Goal: Information Seeking & Learning: Learn about a topic

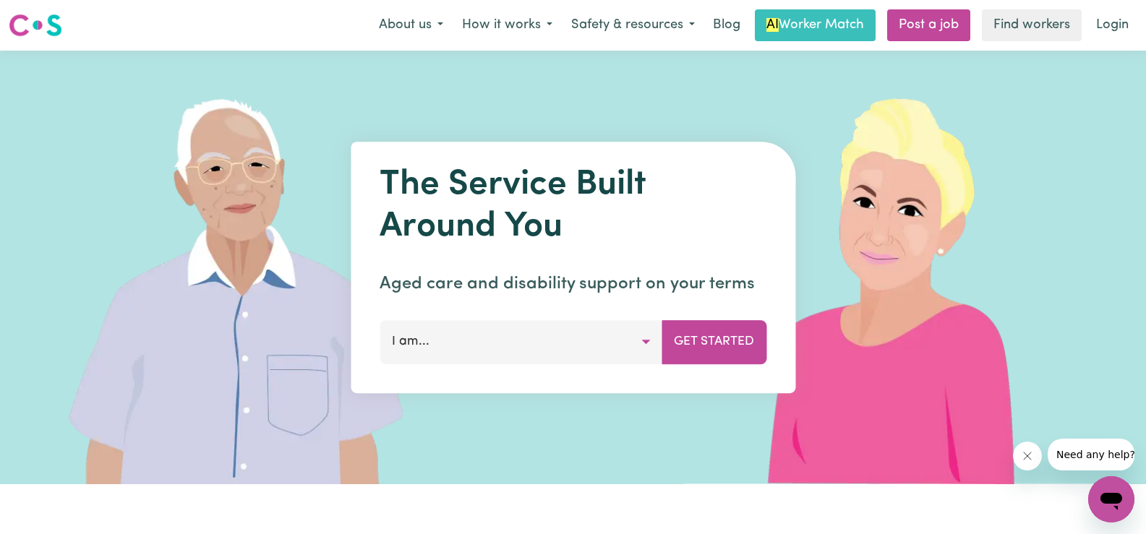
click at [267, 32] on div "Menu About us How it works Safety & resources Blog AI Worker Match Post a job F…" at bounding box center [573, 25] width 1146 height 33
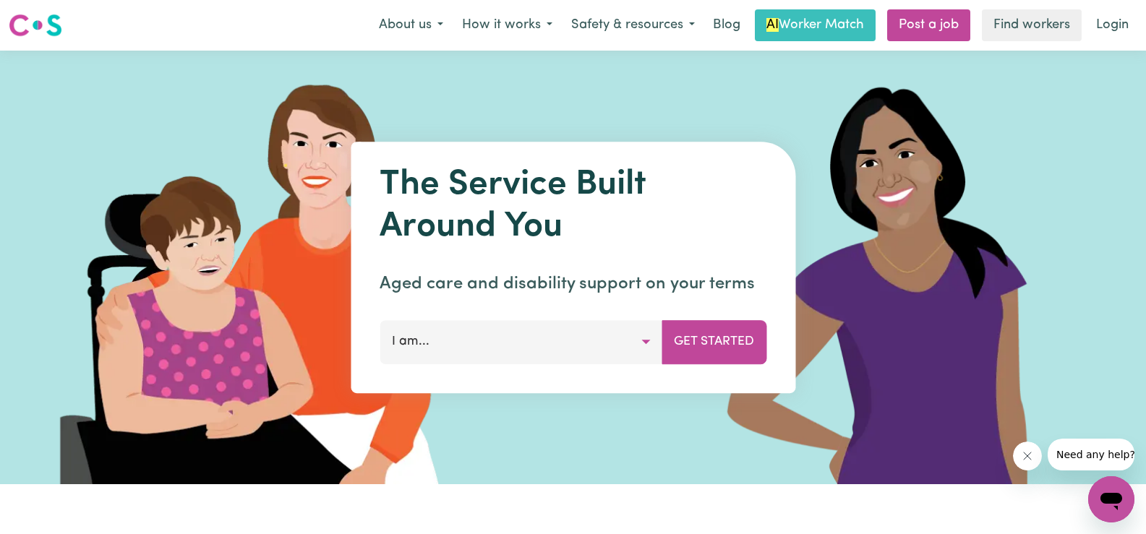
click at [158, 27] on div "Menu About us How it works Safety & resources Blog AI Worker Match Post a job F…" at bounding box center [573, 25] width 1146 height 33
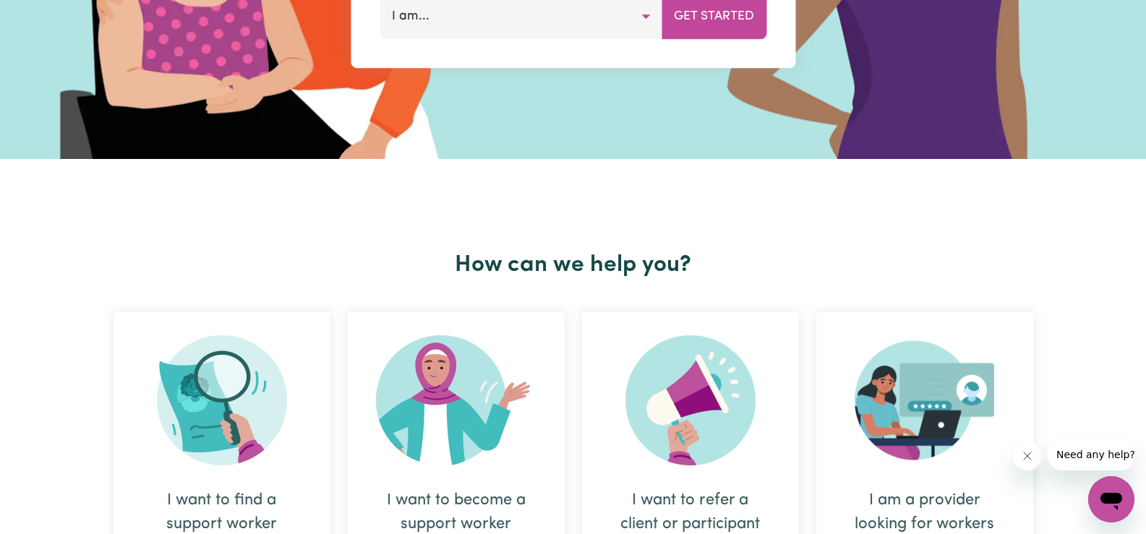
scroll to position [361, 0]
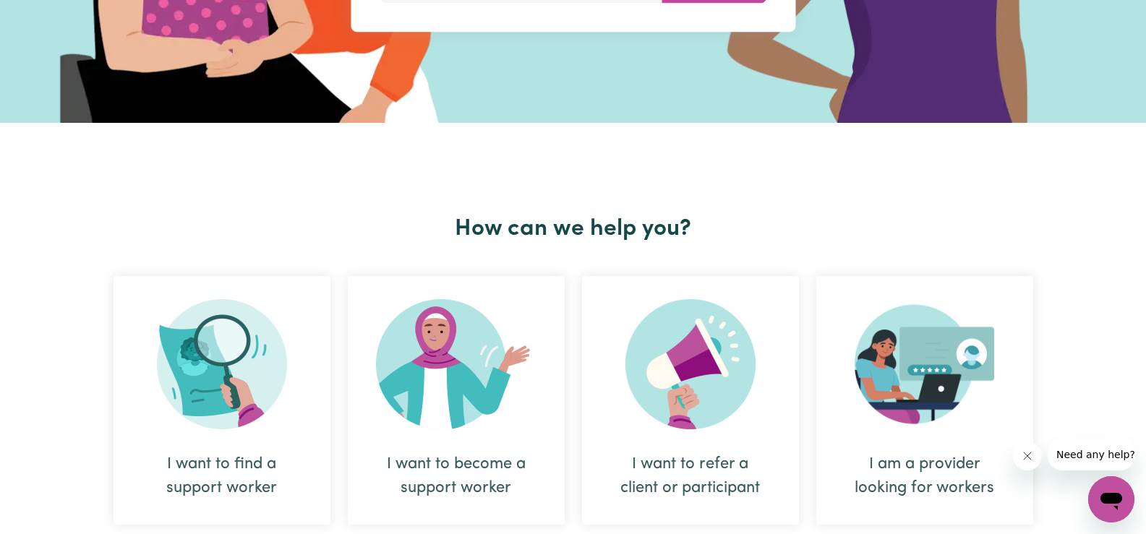
click at [322, 199] on div "How can we help you? I want to find a support worker I want to become a support…" at bounding box center [573, 392] width 937 height 538
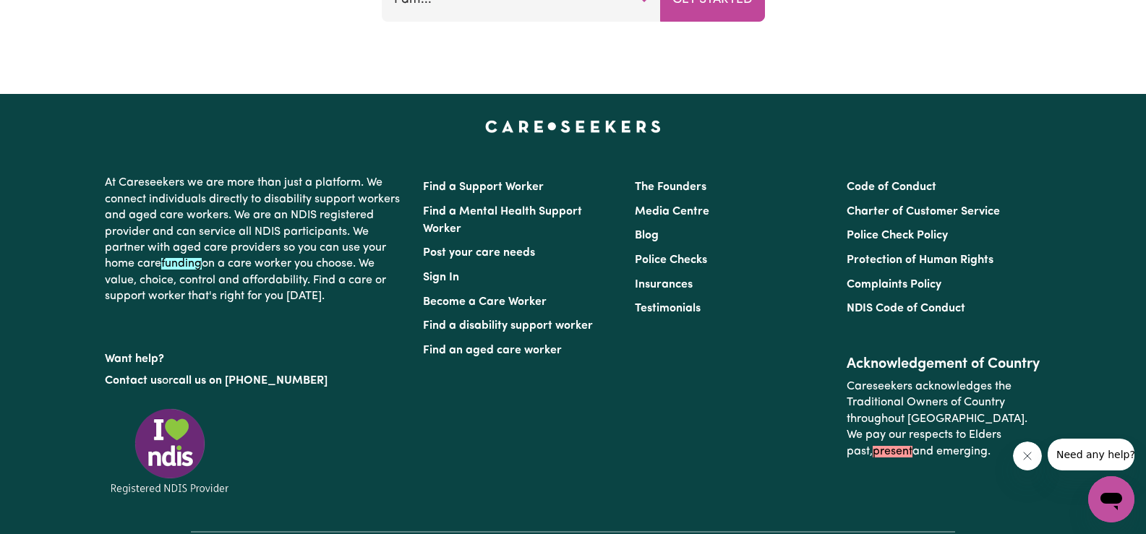
scroll to position [6382, 0]
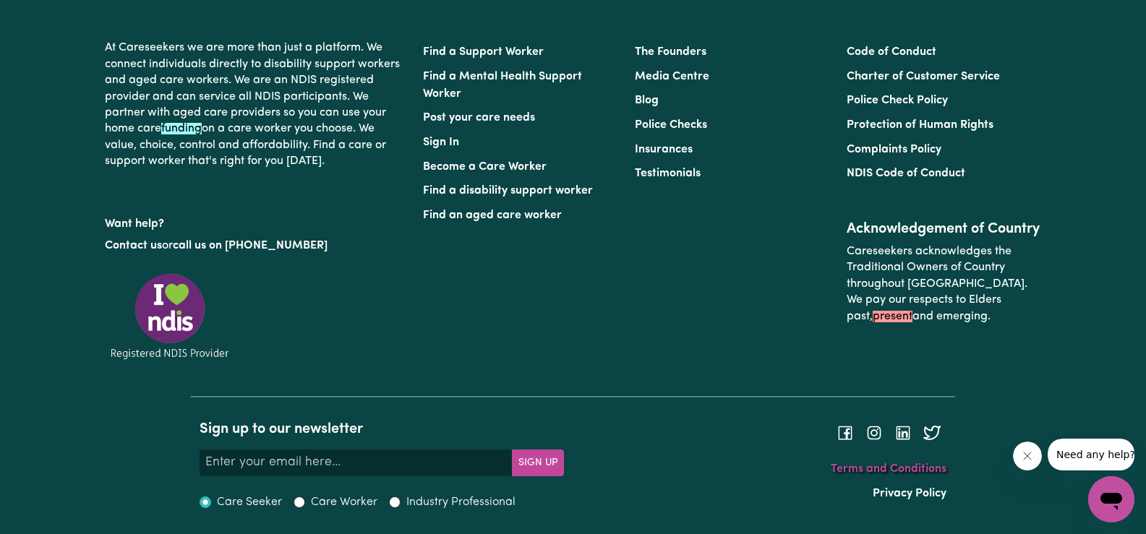
click at [867, 471] on link "Terms and Conditions" at bounding box center [889, 469] width 116 height 12
click at [899, 490] on link "Privacy Policy" at bounding box center [910, 494] width 74 height 12
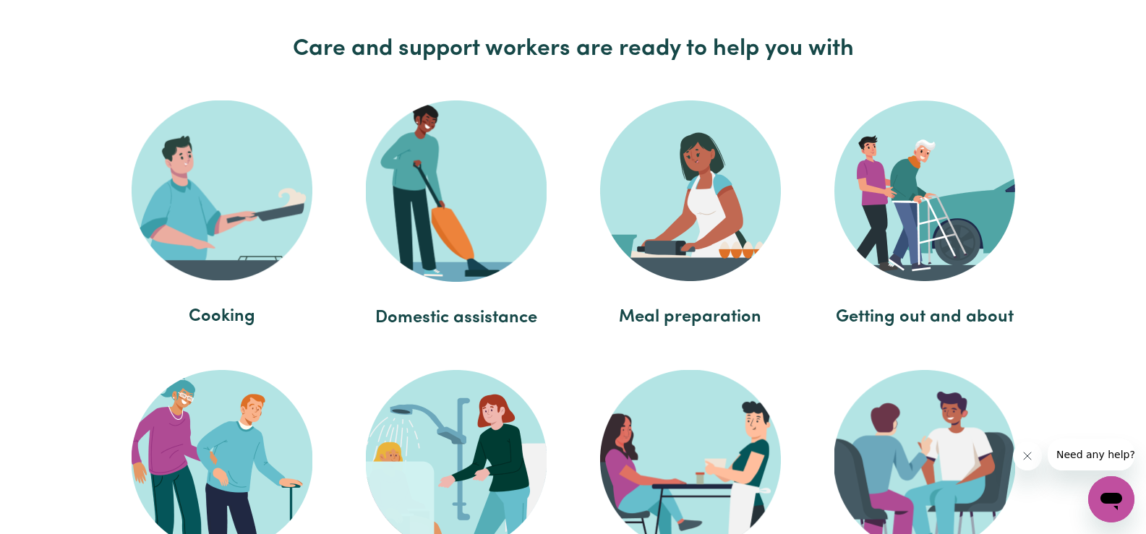
scroll to position [2675, 0]
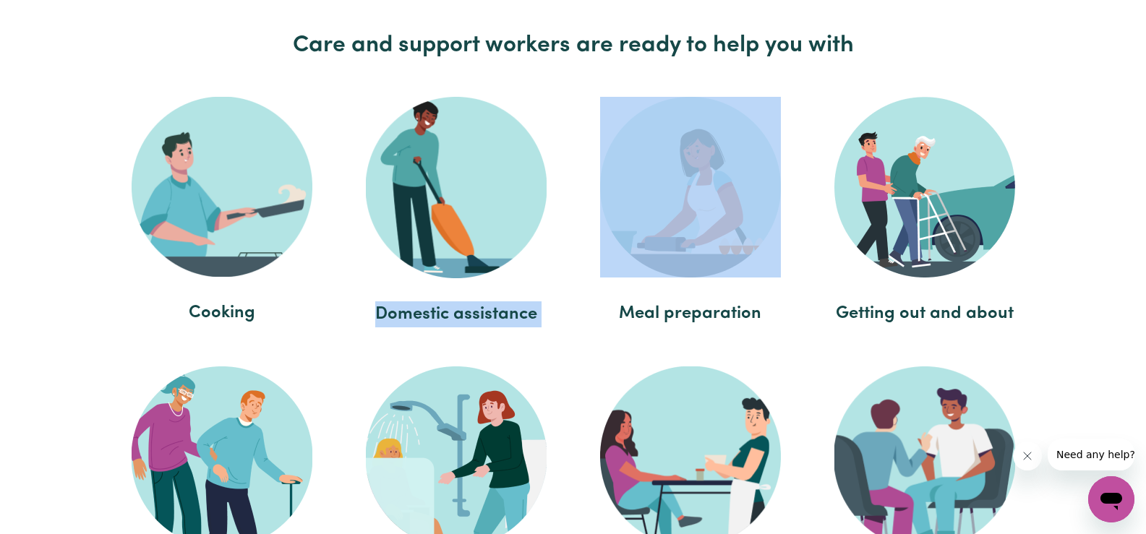
drag, startPoint x: 356, startPoint y: 312, endPoint x: 574, endPoint y: 311, distance: 218.3
click at [574, 311] on ul "Cooking Domestic assistance Meal preparation Getting out and about Social suppo…" at bounding box center [573, 364] width 937 height 566
copy ul "Domestic assistance"
click at [477, 319] on span "Domestic assistance" at bounding box center [455, 314] width 205 height 26
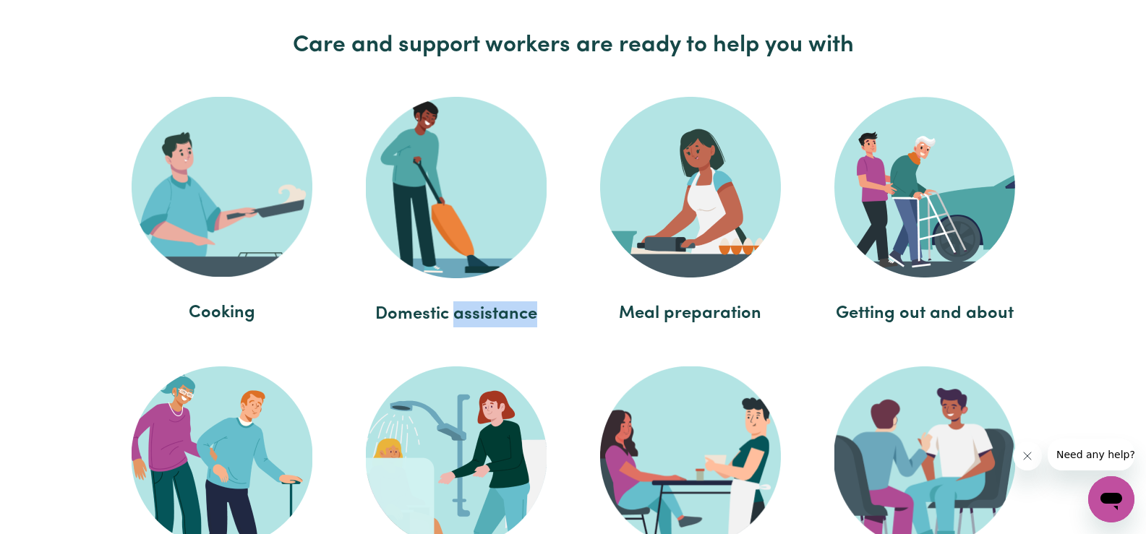
click at [477, 319] on span "Domestic assistance" at bounding box center [455, 314] width 205 height 26
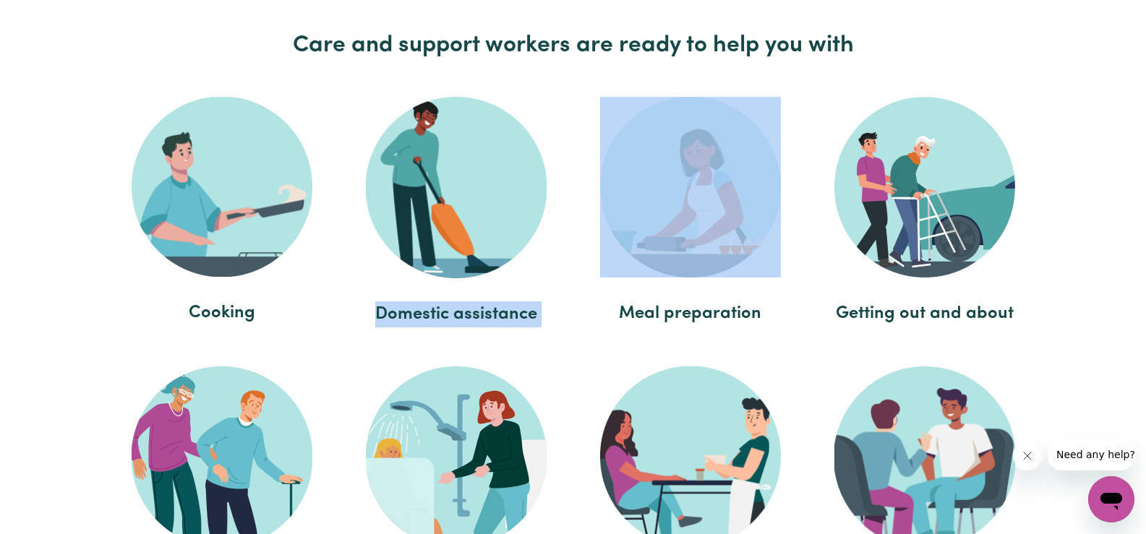
click at [477, 319] on span "Domestic assistance" at bounding box center [455, 314] width 205 height 26
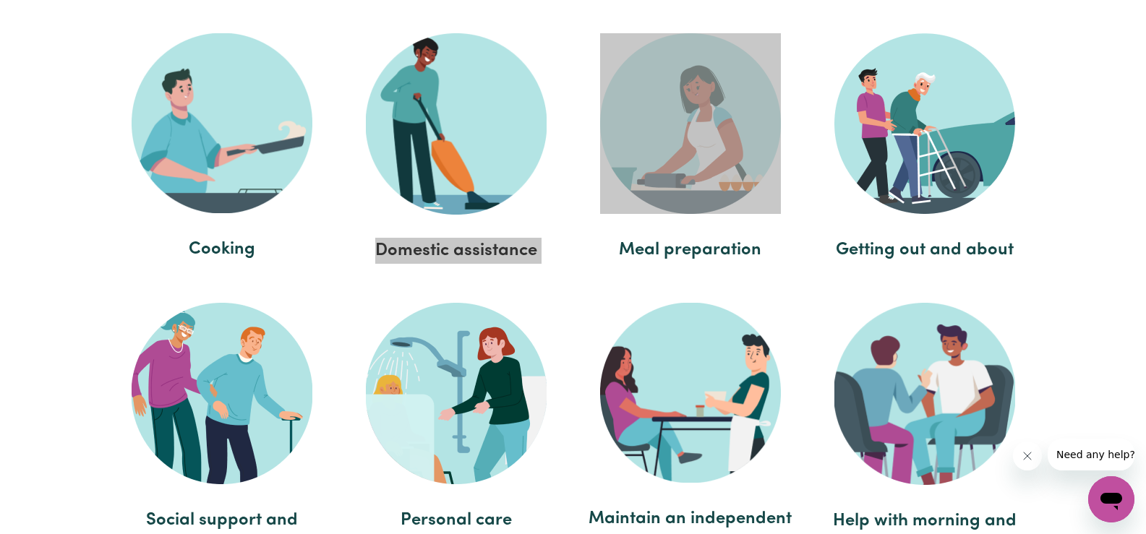
scroll to position [2747, 0]
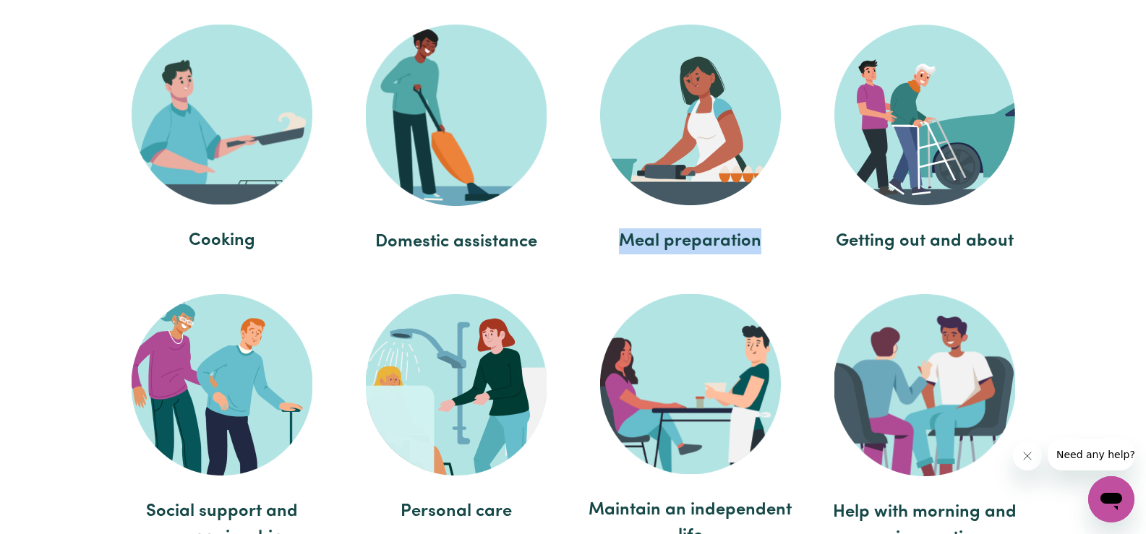
drag, startPoint x: 617, startPoint y: 232, endPoint x: 794, endPoint y: 235, distance: 177.1
click at [794, 235] on li "Meal preparation" at bounding box center [690, 143] width 220 height 252
copy span "Meal preparation"
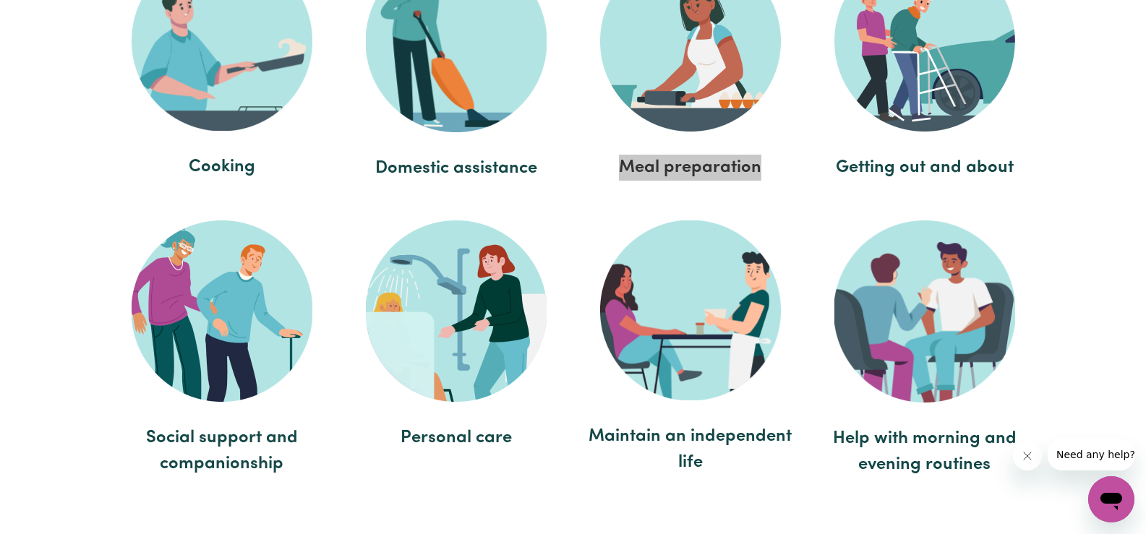
scroll to position [2892, 0]
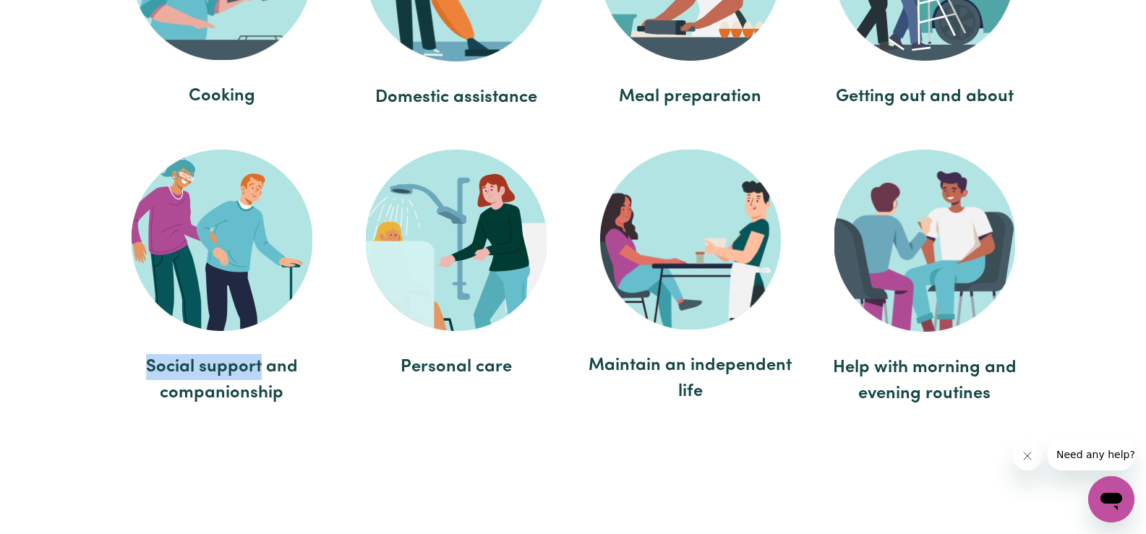
drag, startPoint x: 150, startPoint y: 365, endPoint x: 262, endPoint y: 367, distance: 112.1
click at [262, 367] on span "Social support and companionship" at bounding box center [221, 380] width 205 height 52
copy span "Social support"
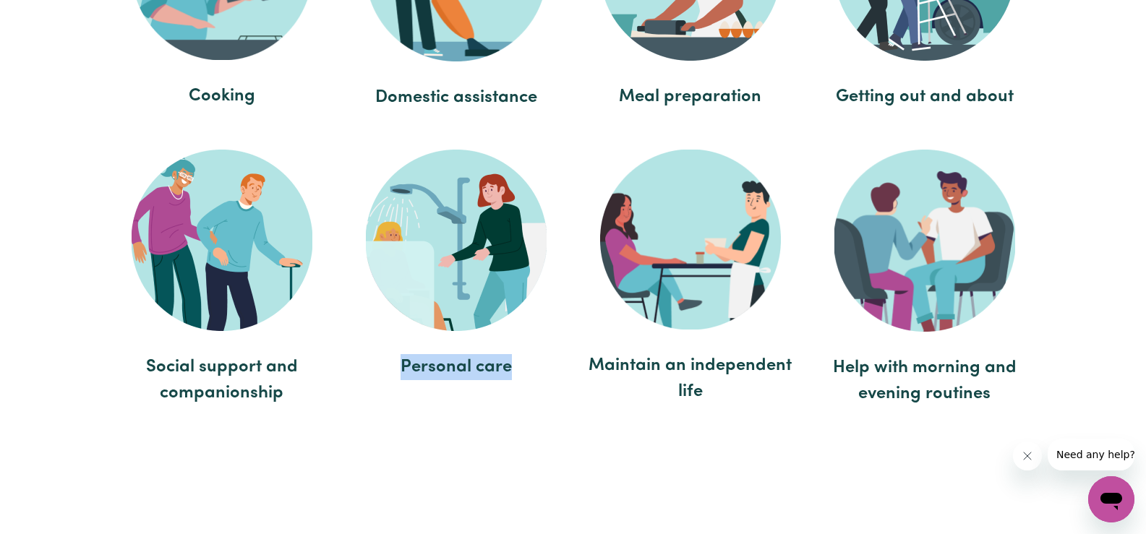
drag, startPoint x: 401, startPoint y: 363, endPoint x: 530, endPoint y: 374, distance: 129.2
click at [530, 374] on span "Personal care" at bounding box center [455, 367] width 205 height 26
copy span "Personal care"
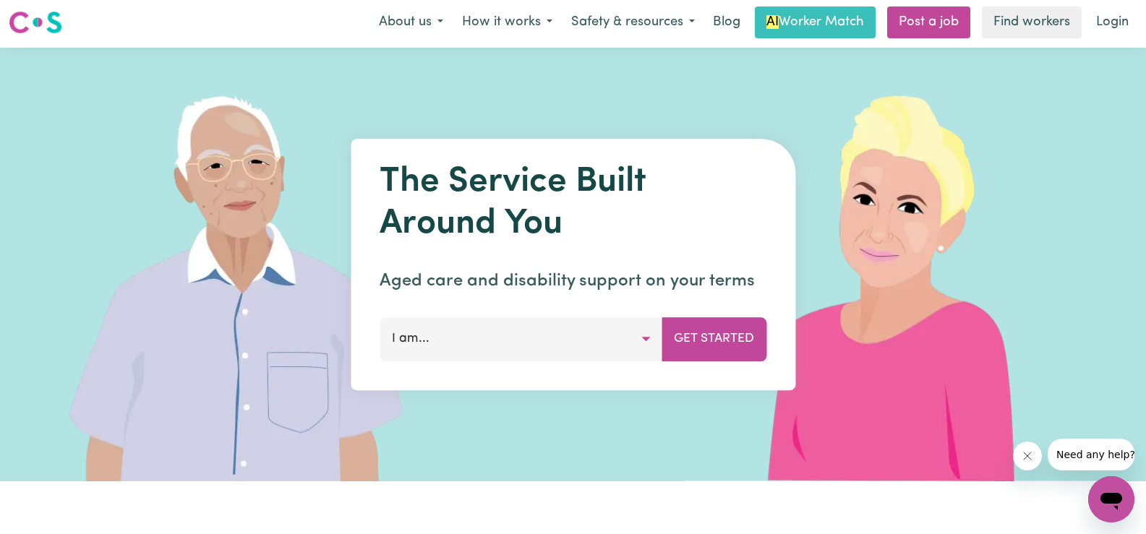
scroll to position [0, 0]
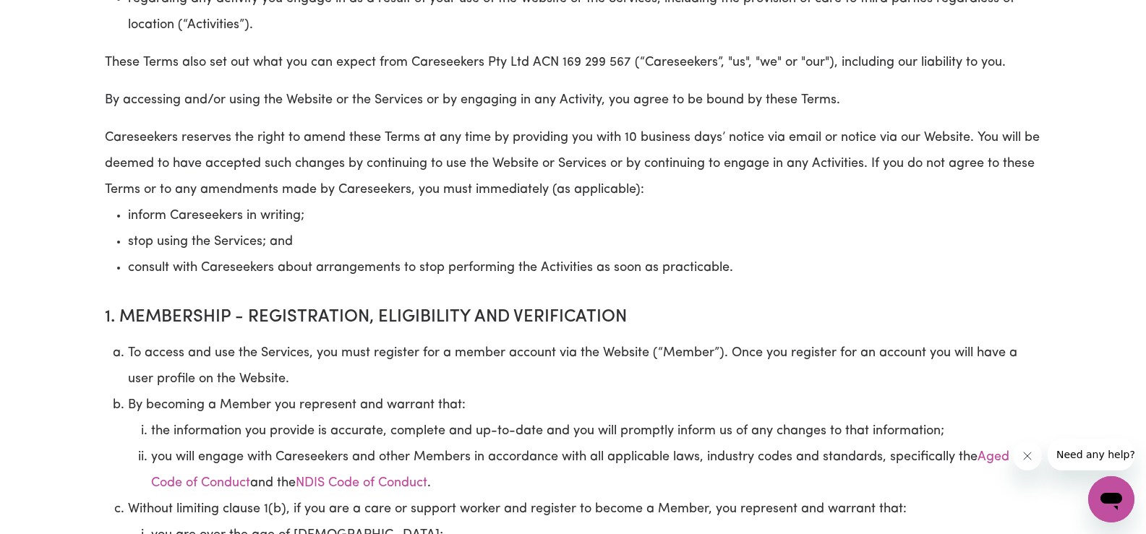
scroll to position [361, 0]
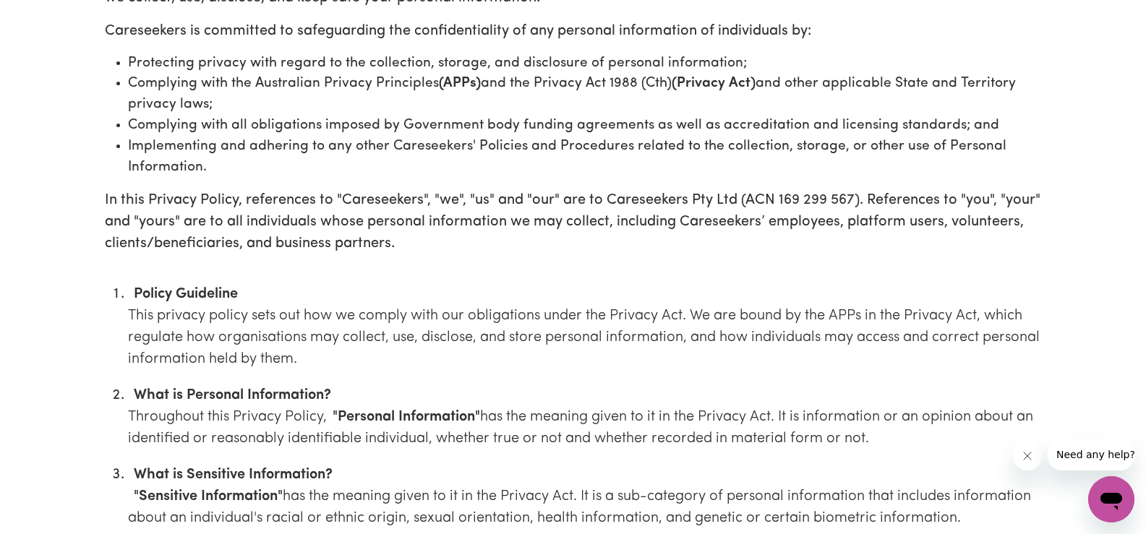
scroll to position [217, 0]
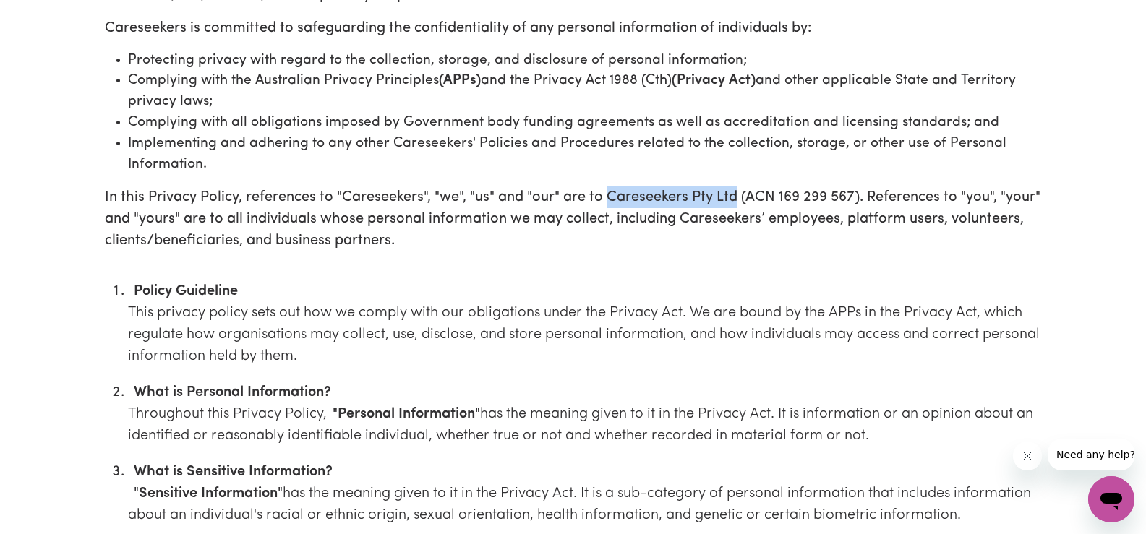
drag, startPoint x: 607, startPoint y: 192, endPoint x: 736, endPoint y: 189, distance: 129.4
click at [736, 189] on p "In this Privacy Policy, references to "Careseekers", "we", "us" and "our" are t…" at bounding box center [573, 219] width 937 height 65
copy p "Careseekers Pty Ltd"
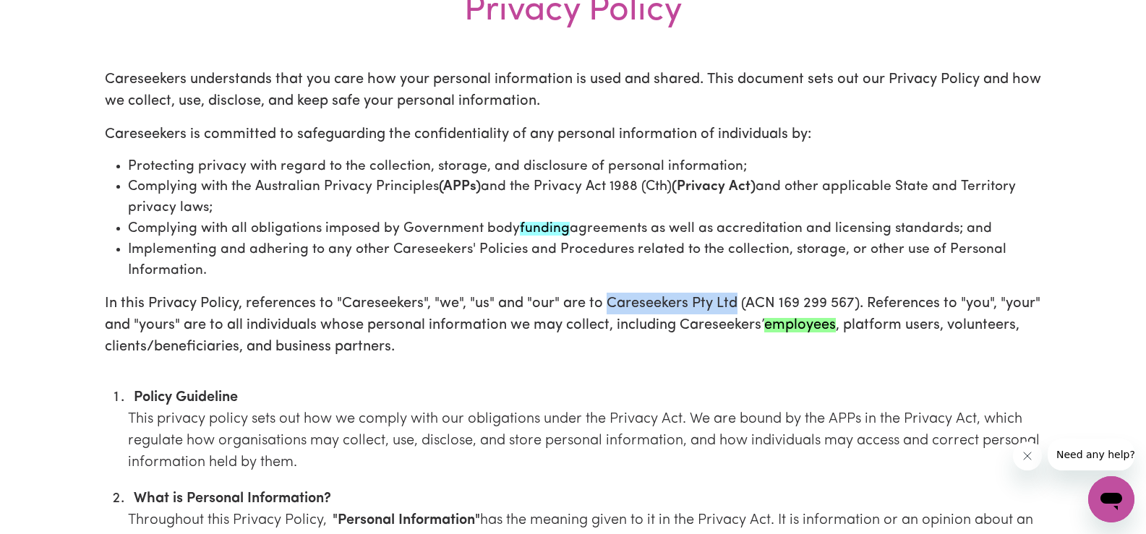
scroll to position [72, 0]
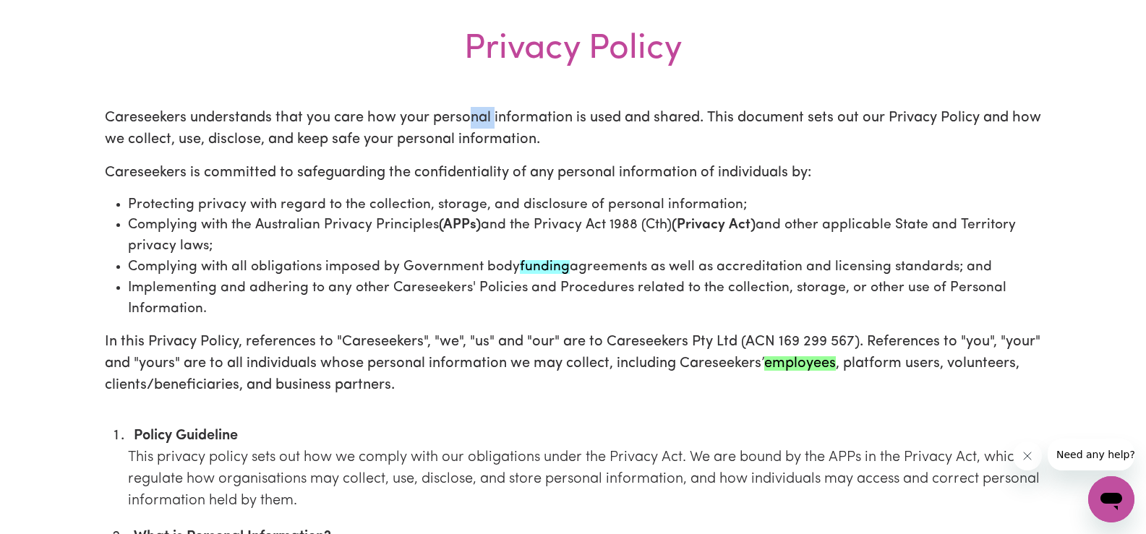
drag, startPoint x: 471, startPoint y: 116, endPoint x: 567, endPoint y: 155, distance: 104.4
click at [547, 150] on p "Careseekers understands that you care how your personal information is used and…" at bounding box center [573, 128] width 937 height 43
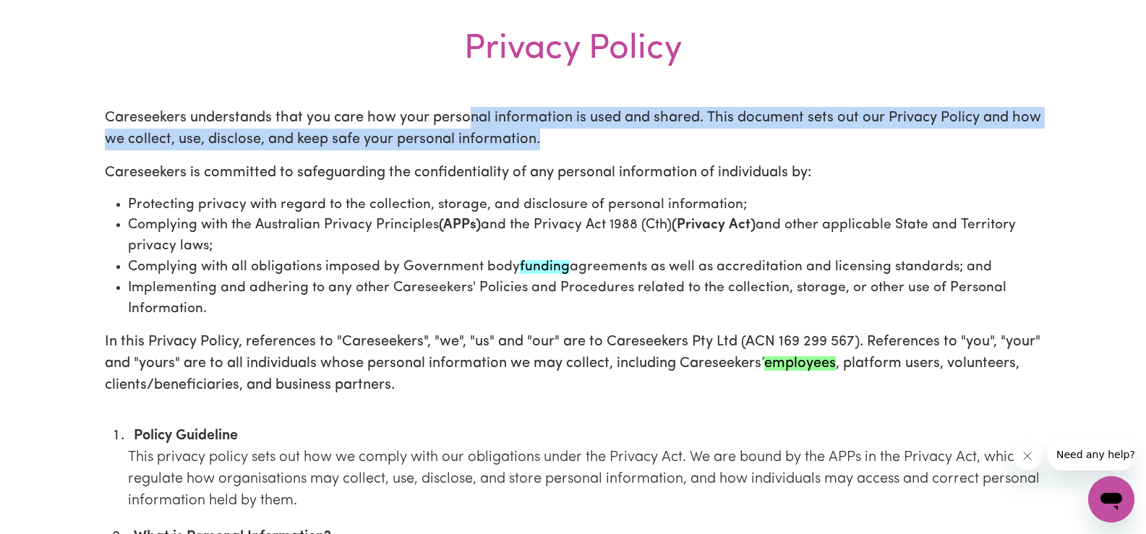
drag, startPoint x: 605, startPoint y: 250, endPoint x: 651, endPoint y: 311, distance: 76.3
click at [635, 291] on ul "Protecting privacy with regard to the collection, storage, and disclosure of pe…" at bounding box center [573, 257] width 937 height 125
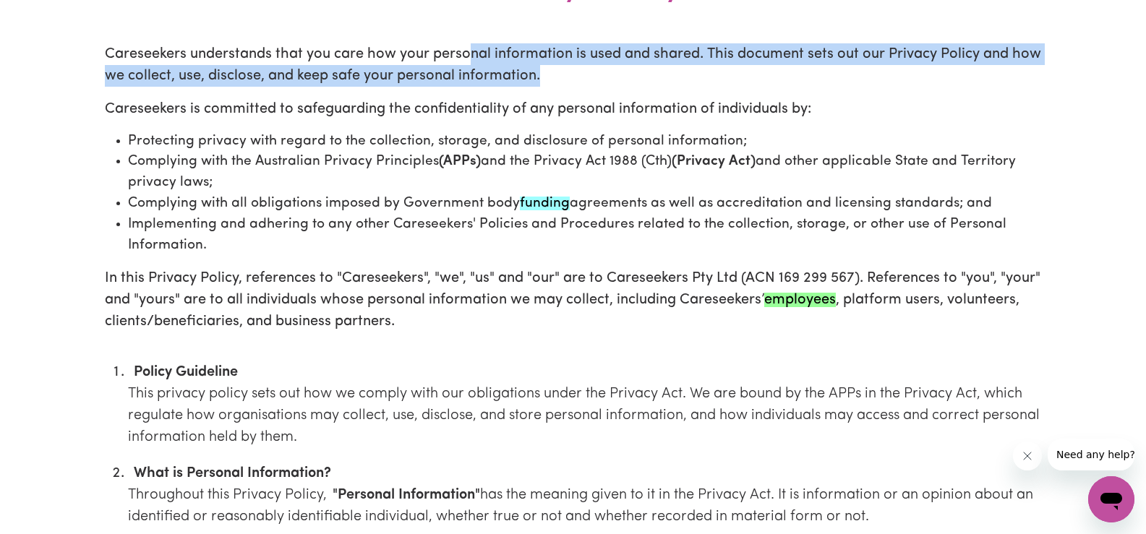
scroll to position [217, 0]
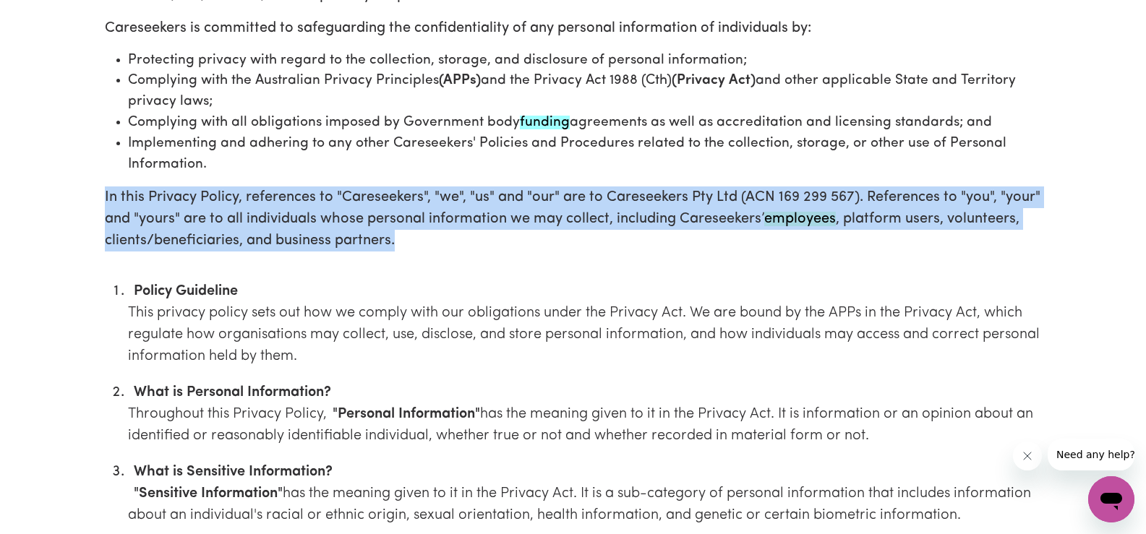
drag, startPoint x: 455, startPoint y: 249, endPoint x: 221, endPoint y: 240, distance: 233.7
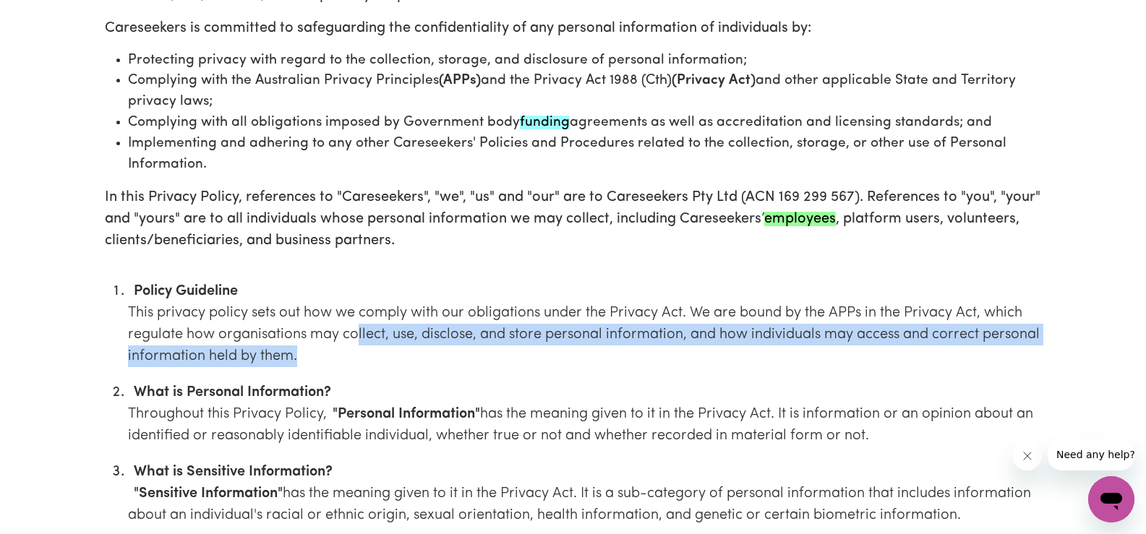
drag, startPoint x: 382, startPoint y: 343, endPoint x: 353, endPoint y: 324, distance: 34.5
click at [353, 324] on p "This privacy policy sets out how we comply with our obligations under the Priva…" at bounding box center [585, 334] width 914 height 65
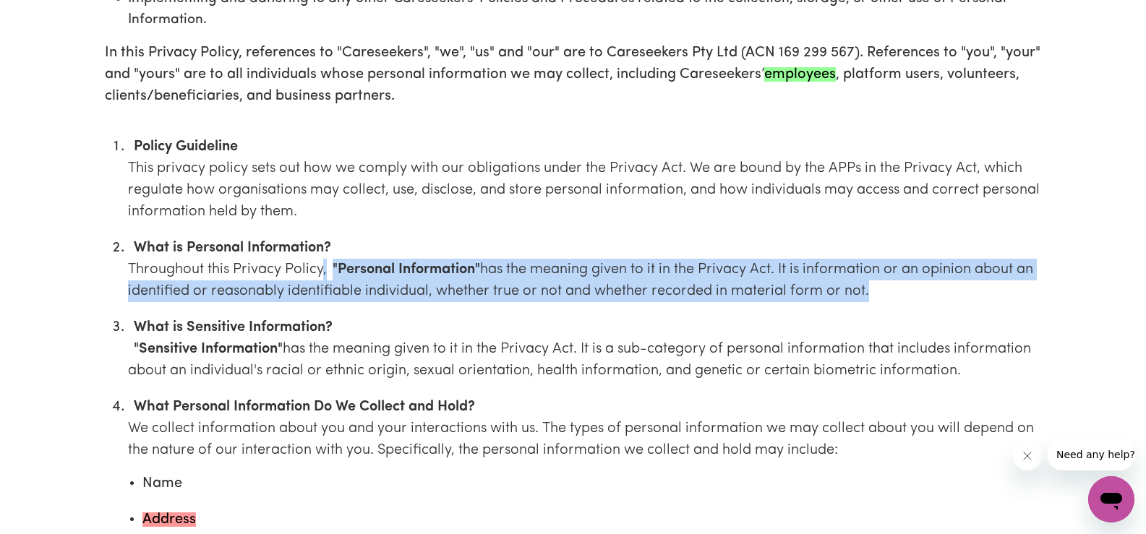
drag, startPoint x: 326, startPoint y: 282, endPoint x: 323, endPoint y: 273, distance: 9.1
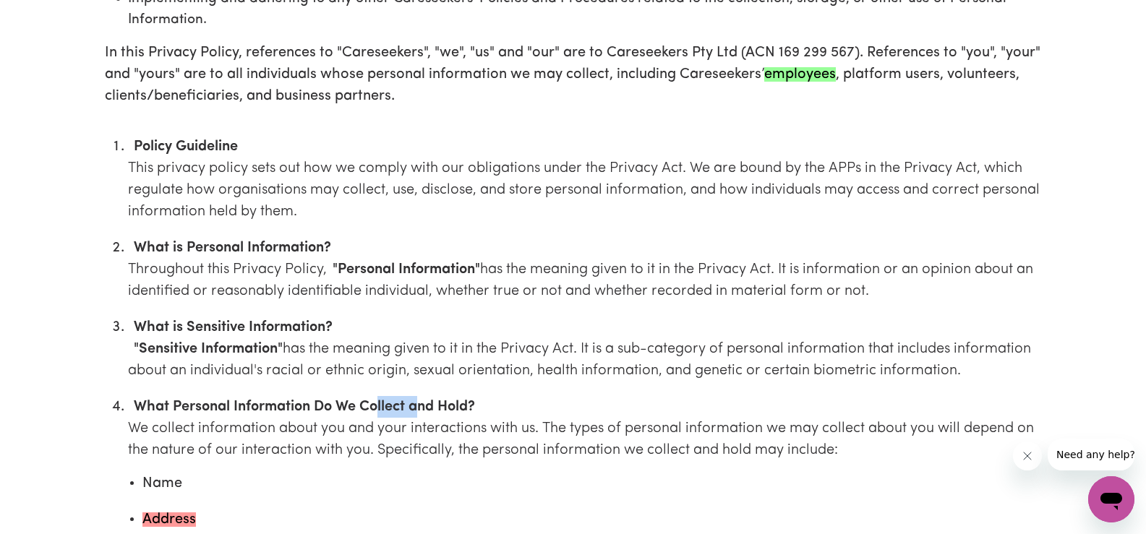
drag, startPoint x: 382, startPoint y: 403, endPoint x: 539, endPoint y: 448, distance: 163.1
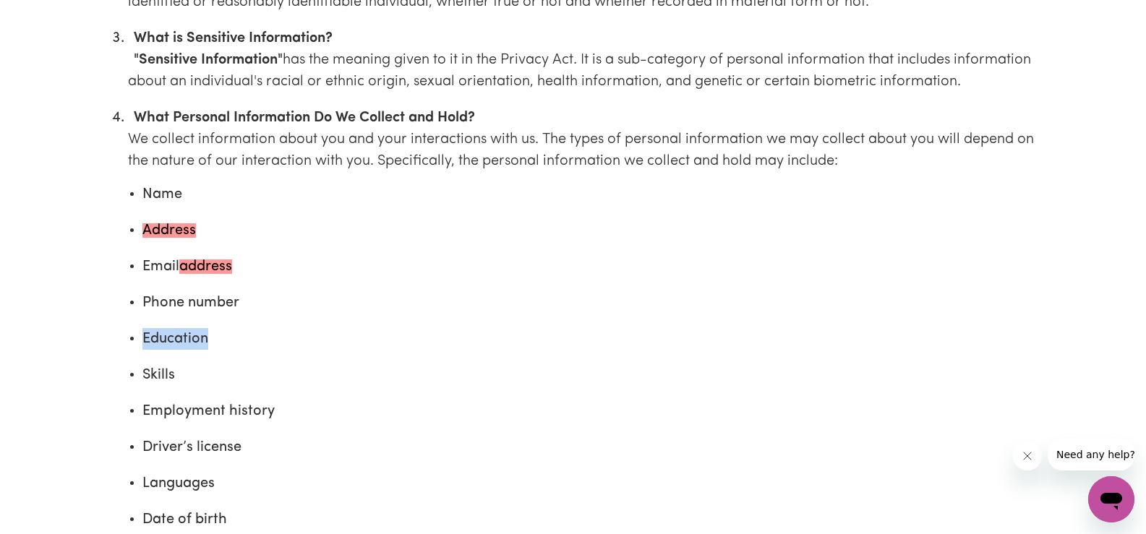
drag, startPoint x: 456, startPoint y: 359, endPoint x: 515, endPoint y: 417, distance: 82.3
click at [495, 401] on ul "Name Address Email address Phone number Education Skills Employment history Dri…" at bounding box center [585, 357] width 914 height 347
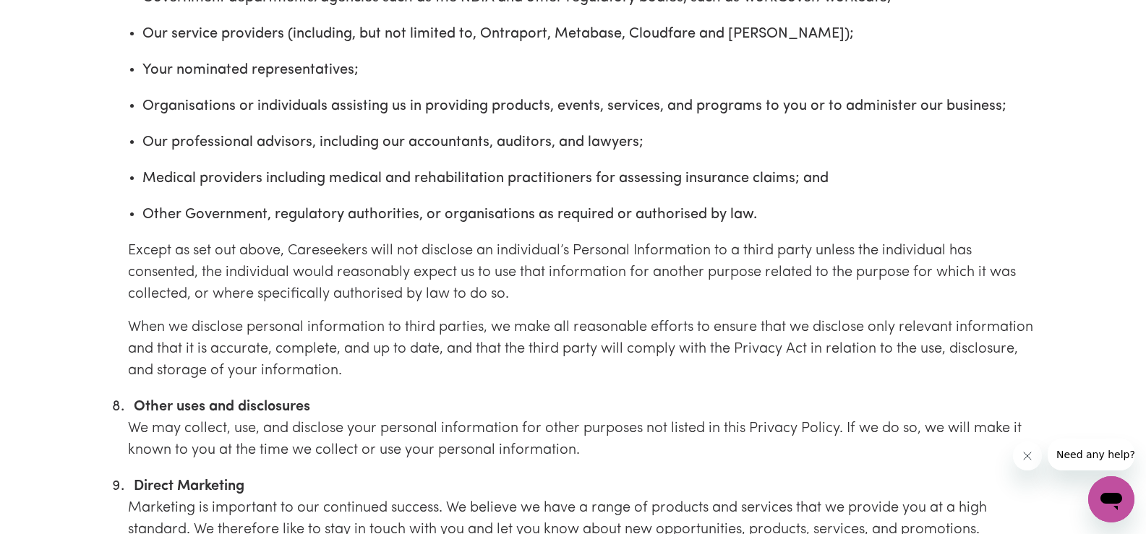
scroll to position [3181, 0]
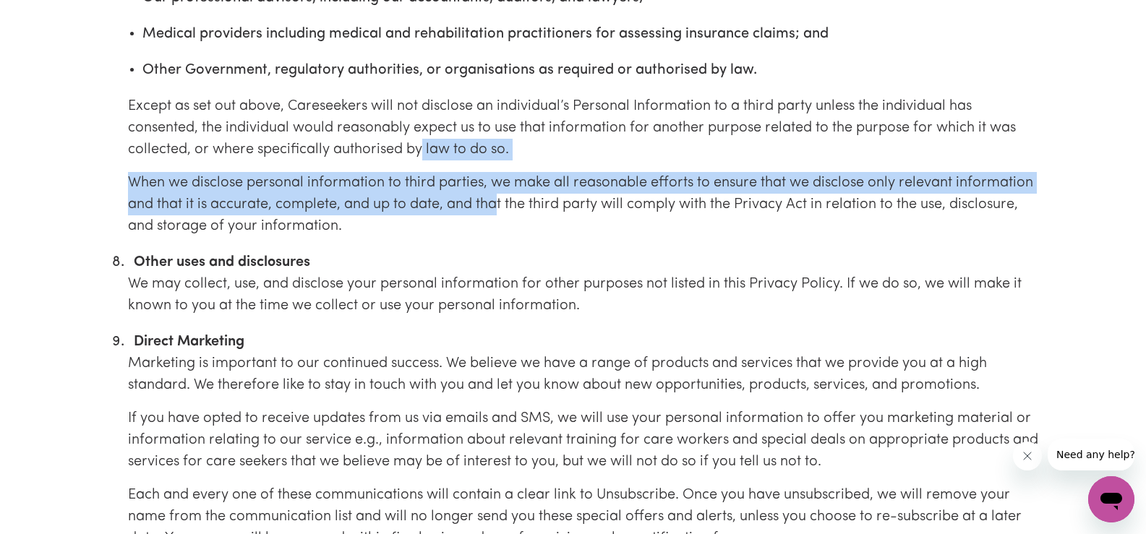
drag, startPoint x: 491, startPoint y: 194, endPoint x: 419, endPoint y: 142, distance: 88.5
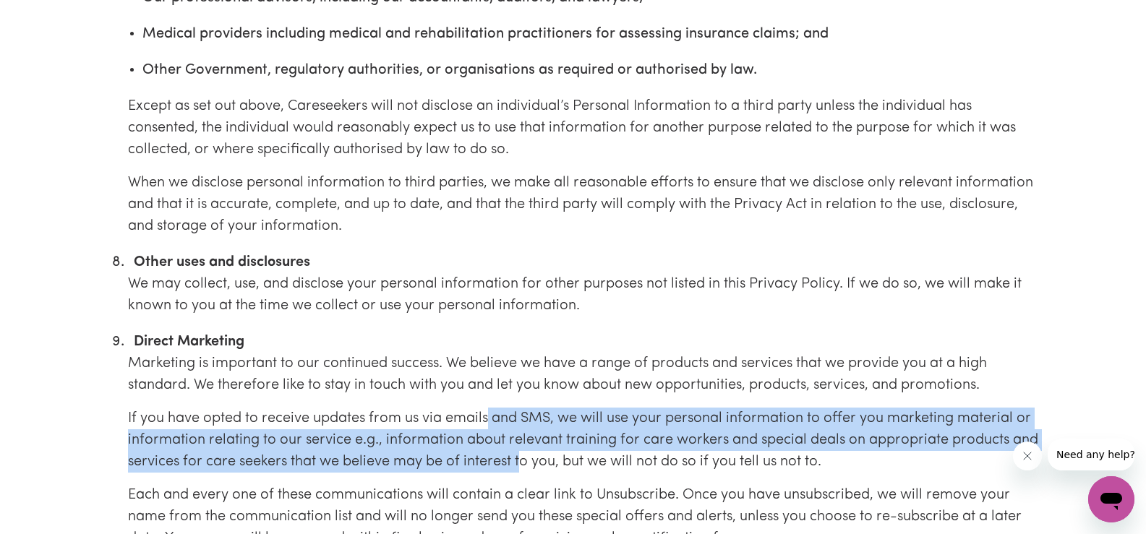
drag, startPoint x: 500, startPoint y: 438, endPoint x: 608, endPoint y: 513, distance: 131.4
click at [575, 494] on li "Direct Marketing Marketing is important to our continued success. We believe we…" at bounding box center [585, 467] width 914 height 273
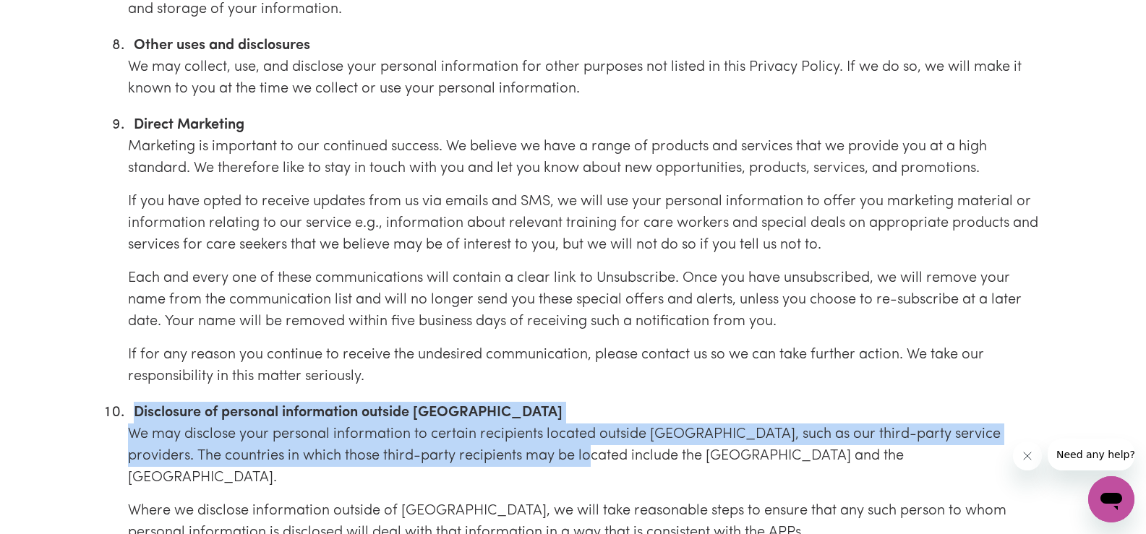
drag, startPoint x: 526, startPoint y: 419, endPoint x: 585, endPoint y: 497, distance: 97.6
click at [574, 492] on li "Disclosure of personal information outside Australia We may disclose your perso…" at bounding box center [585, 489] width 914 height 175
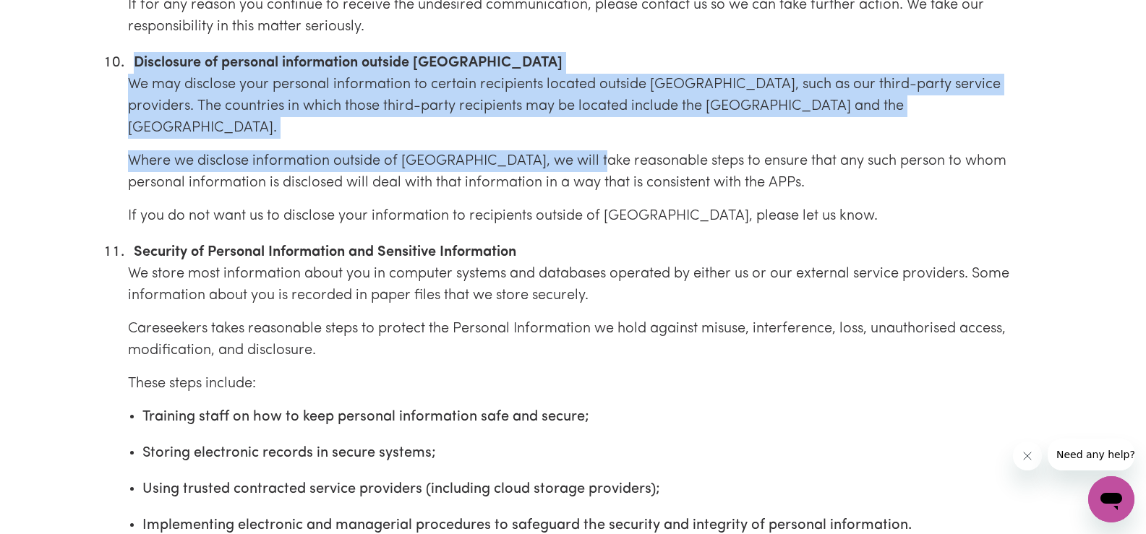
scroll to position [3759, 0]
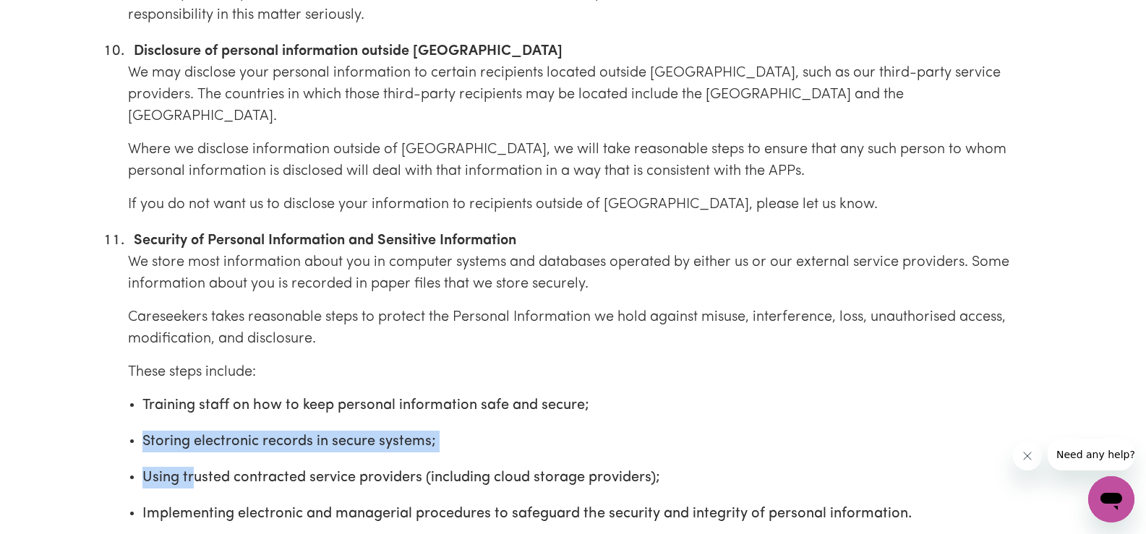
drag, startPoint x: 215, startPoint y: 460, endPoint x: 251, endPoint y: 467, distance: 36.9
click at [226, 463] on ul "Training staff on how to keep personal information safe and secure; Storing ele…" at bounding box center [585, 460] width 914 height 130
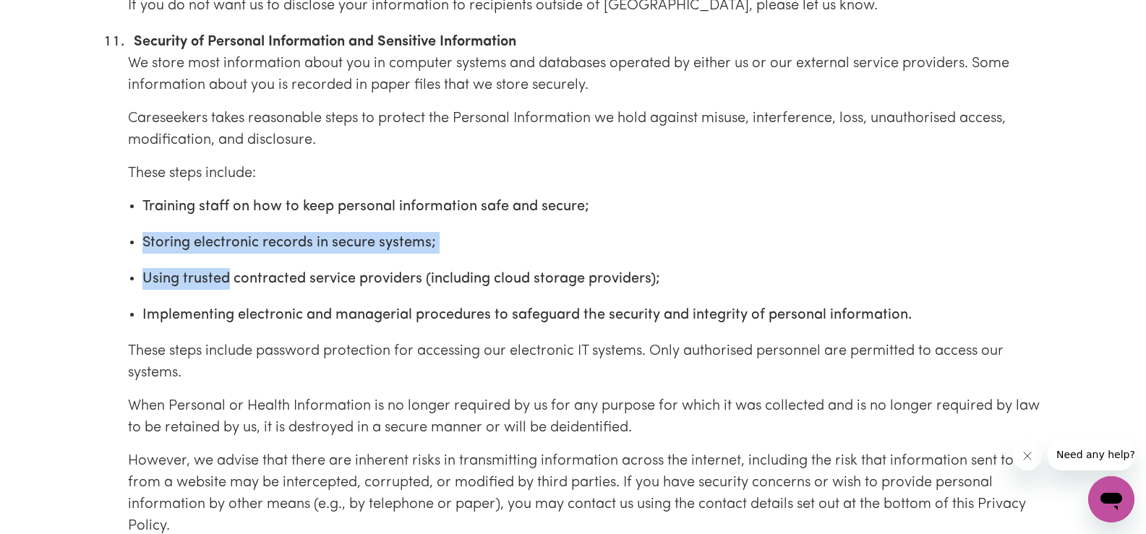
scroll to position [3976, 0]
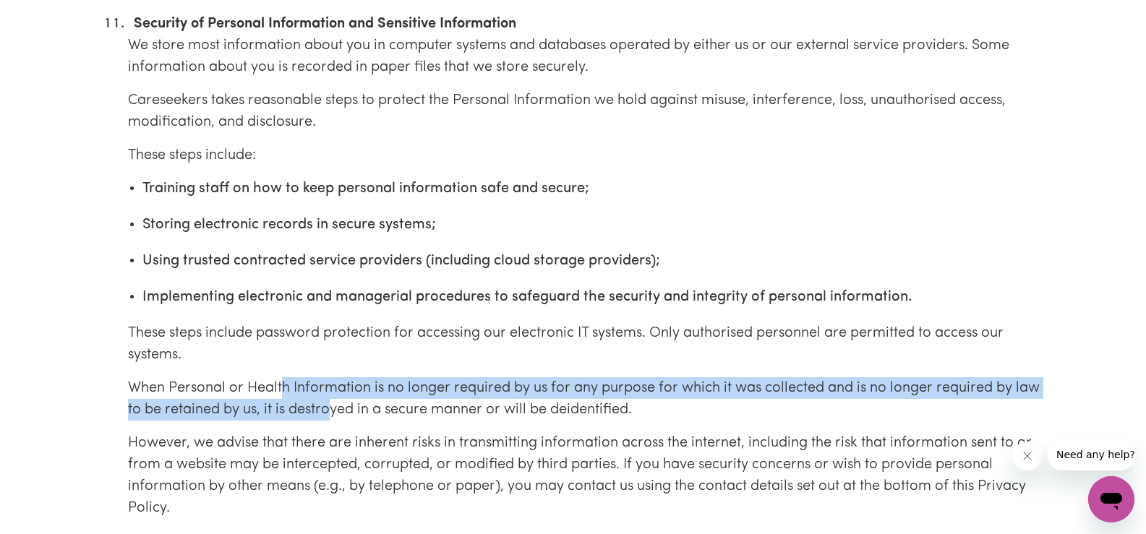
drag, startPoint x: 289, startPoint y: 361, endPoint x: 366, endPoint y: 413, distance: 92.6
click at [351, 407] on li "Security of Personal Information and Sensitive Information We store most inform…" at bounding box center [585, 304] width 914 height 583
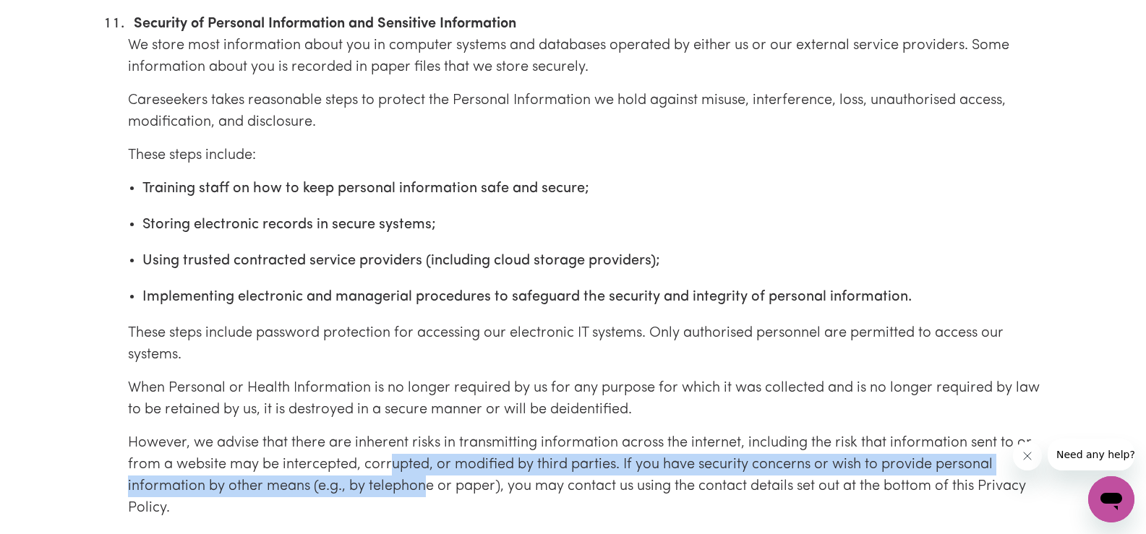
drag, startPoint x: 403, startPoint y: 455, endPoint x: 449, endPoint y: 479, distance: 51.8
click at [442, 477] on p "However, we advise that there are inherent risks in transmitting information ac…" at bounding box center [585, 475] width 914 height 87
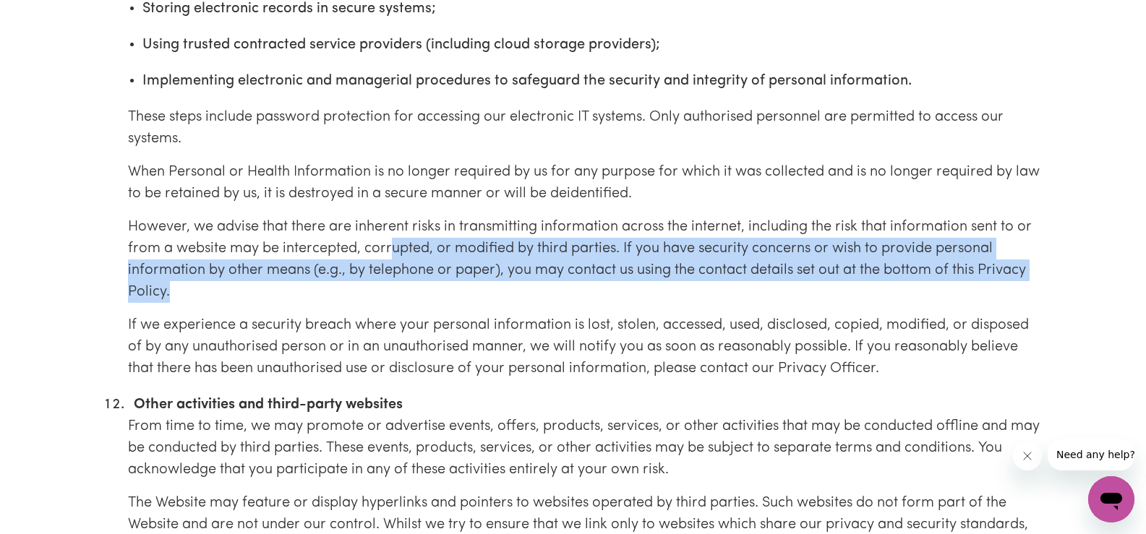
scroll to position [4193, 0]
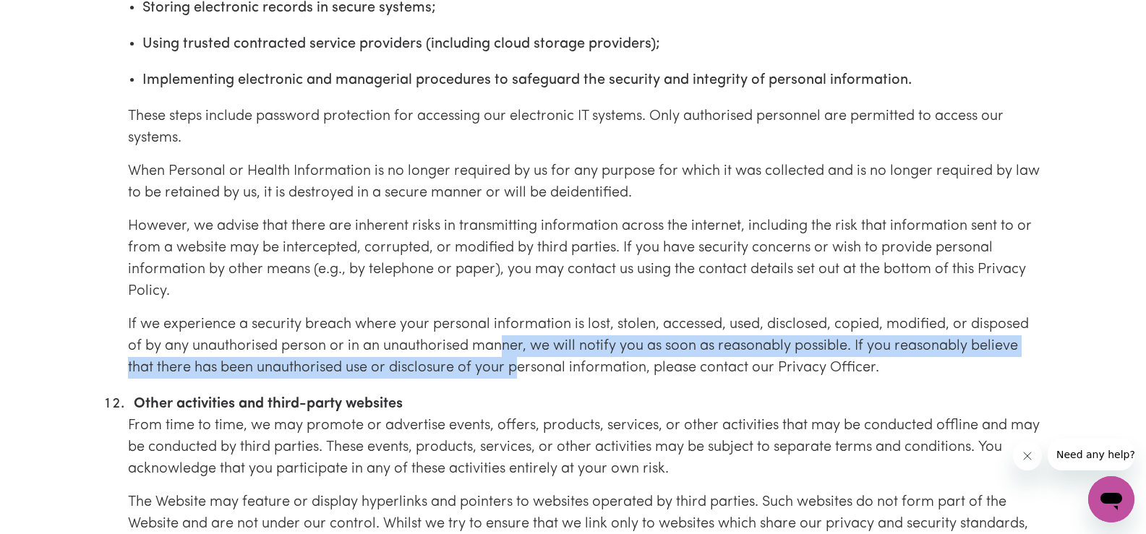
drag, startPoint x: 506, startPoint y: 330, endPoint x: 560, endPoint y: 386, distance: 78.2
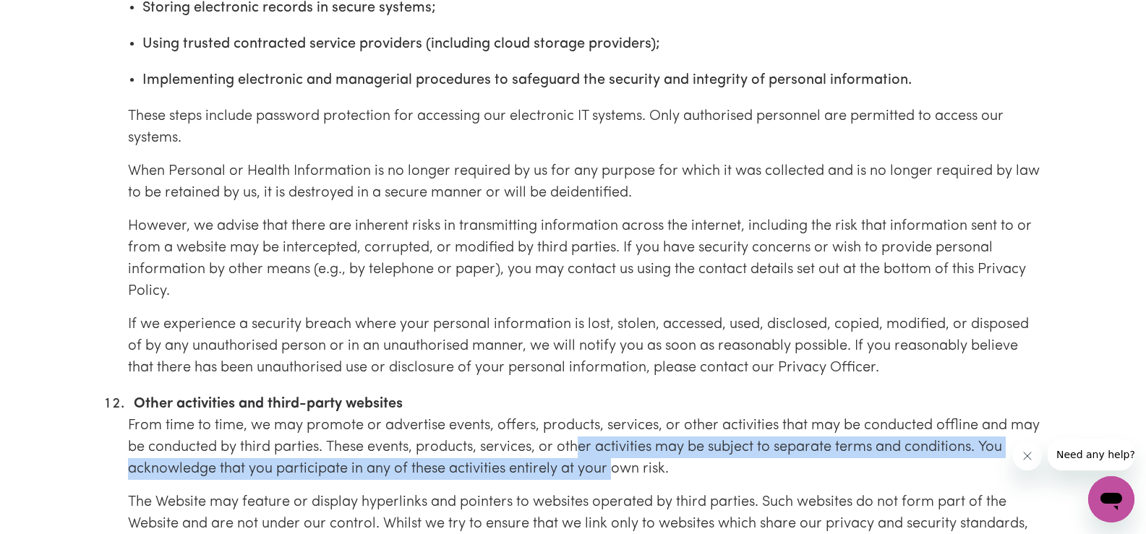
drag, startPoint x: 583, startPoint y: 427, endPoint x: 614, endPoint y: 464, distance: 48.2
click at [613, 460] on li "Other activities and third-party websites From time to time, we may promote or …" at bounding box center [585, 496] width 914 height 207
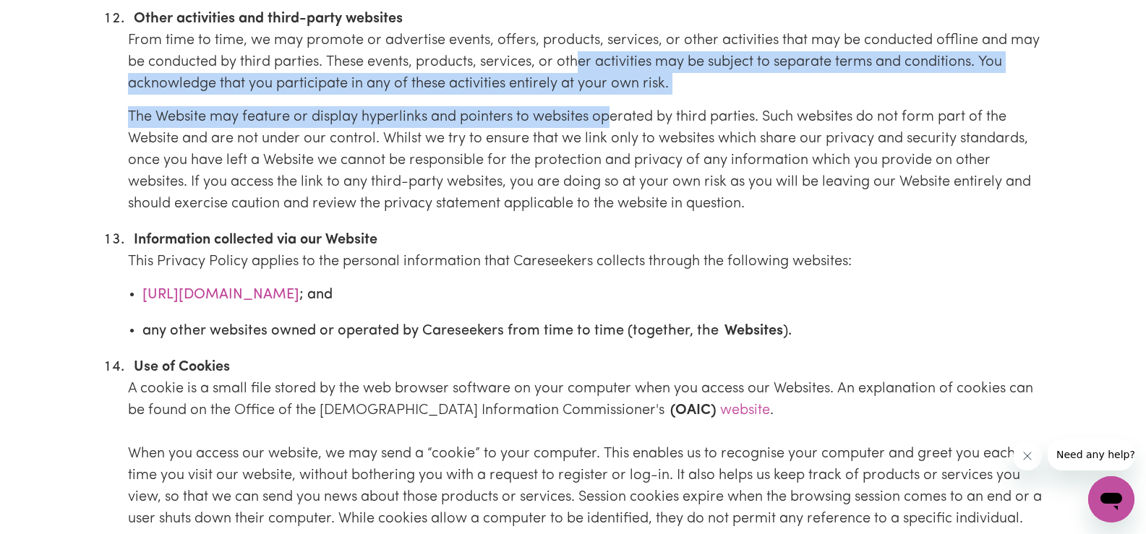
scroll to position [4771, 0]
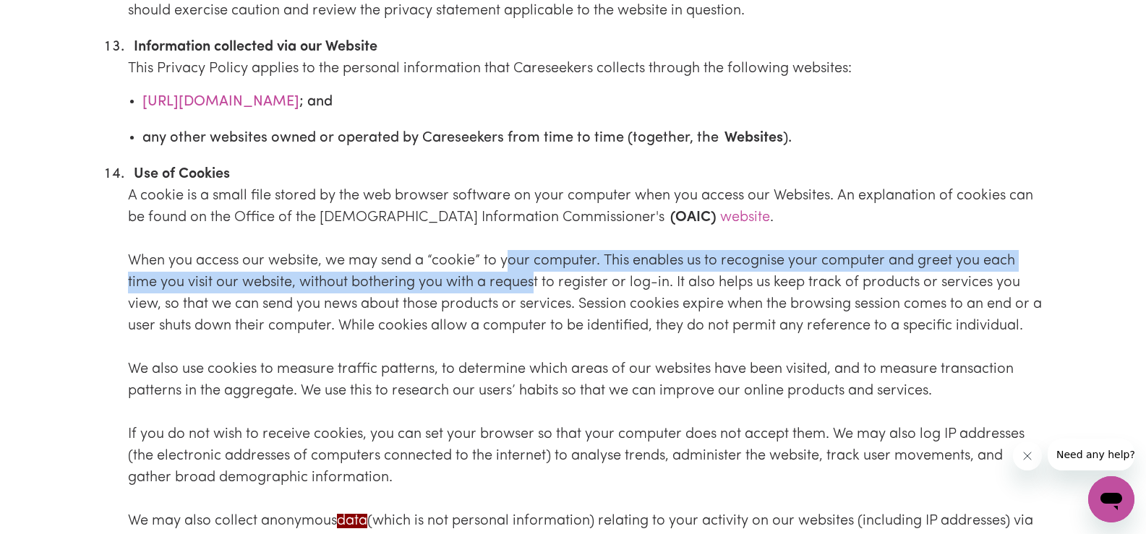
drag, startPoint x: 509, startPoint y: 229, endPoint x: 548, endPoint y: 267, distance: 54.2
click at [533, 257] on p "A cookie is a small file stored by the web browser software on your computer wh…" at bounding box center [585, 412] width 914 height 455
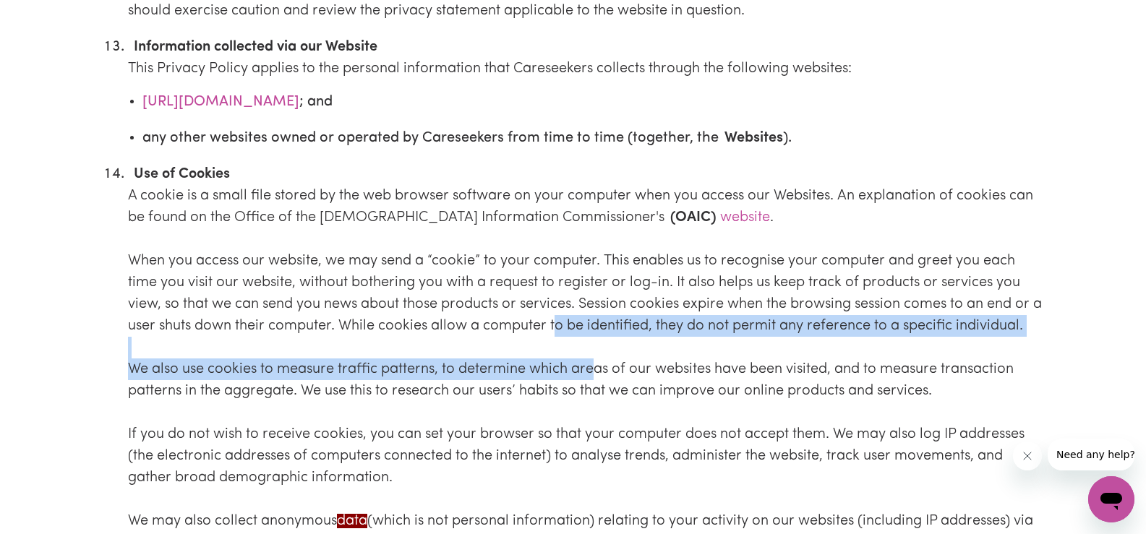
drag, startPoint x: 574, startPoint y: 322, endPoint x: 596, endPoint y: 357, distance: 41.5
click at [596, 357] on p "A cookie is a small file stored by the web browser software on your computer wh…" at bounding box center [585, 412] width 914 height 455
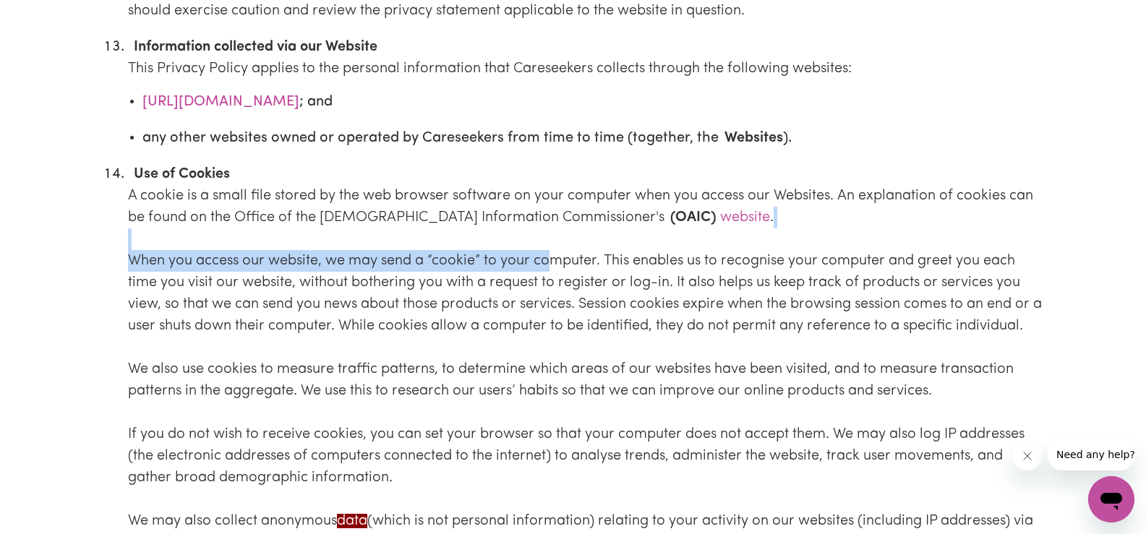
drag, startPoint x: 545, startPoint y: 241, endPoint x: 364, endPoint y: 210, distance: 183.3
click at [364, 210] on p "A cookie is a small file stored by the web browser software on your computer wh…" at bounding box center [585, 412] width 914 height 455
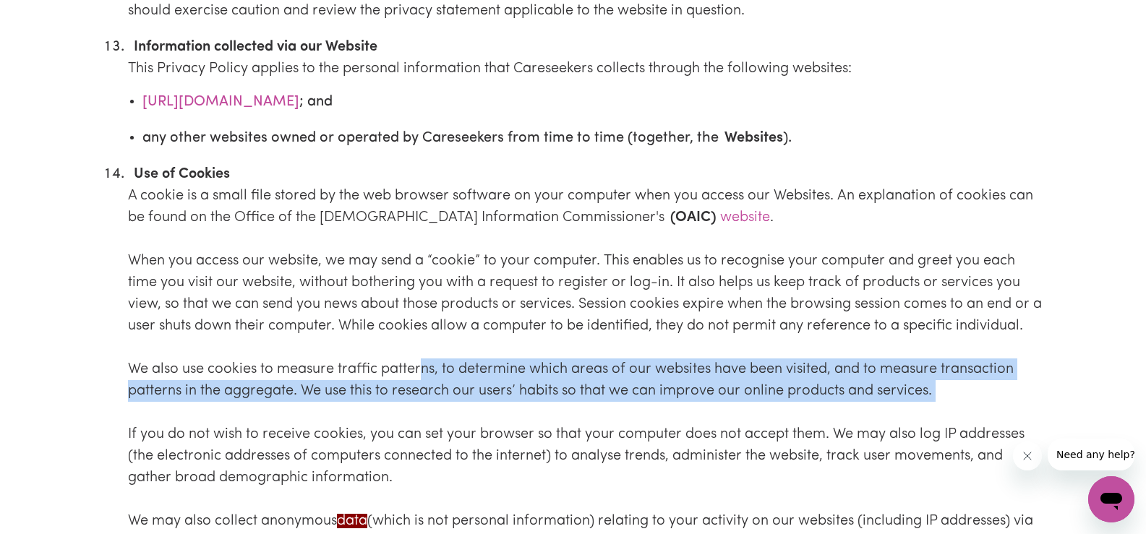
drag, startPoint x: 440, startPoint y: 359, endPoint x: 550, endPoint y: 413, distance: 122.5
click at [507, 403] on p "A cookie is a small file stored by the web browser software on your computer wh…" at bounding box center [585, 412] width 914 height 455
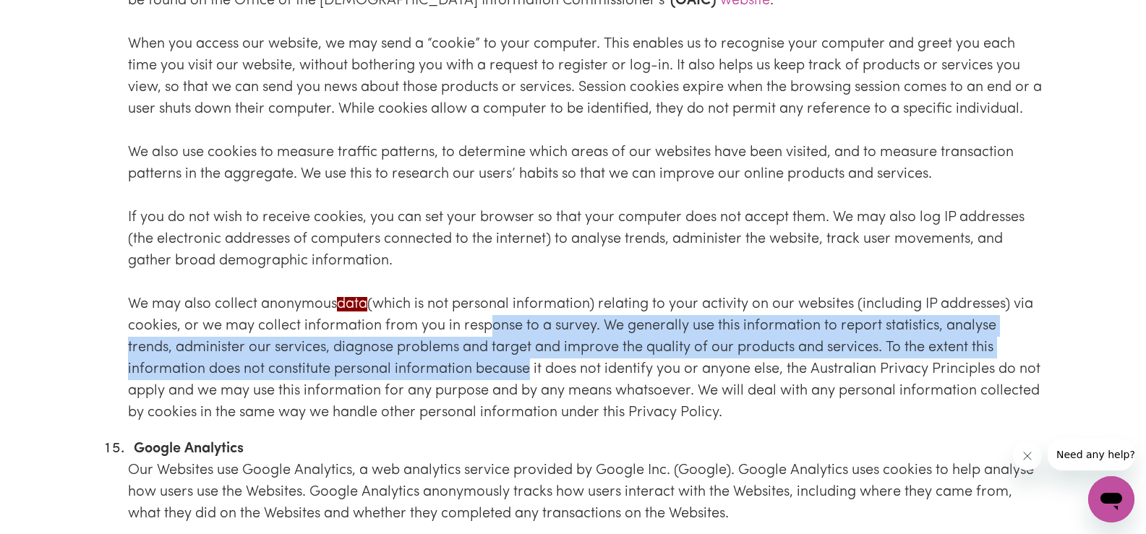
drag, startPoint x: 500, startPoint y: 324, endPoint x: 530, endPoint y: 367, distance: 51.9
click at [530, 367] on p "A cookie is a small file stored by the web browser software on your computer wh…" at bounding box center [585, 195] width 914 height 455
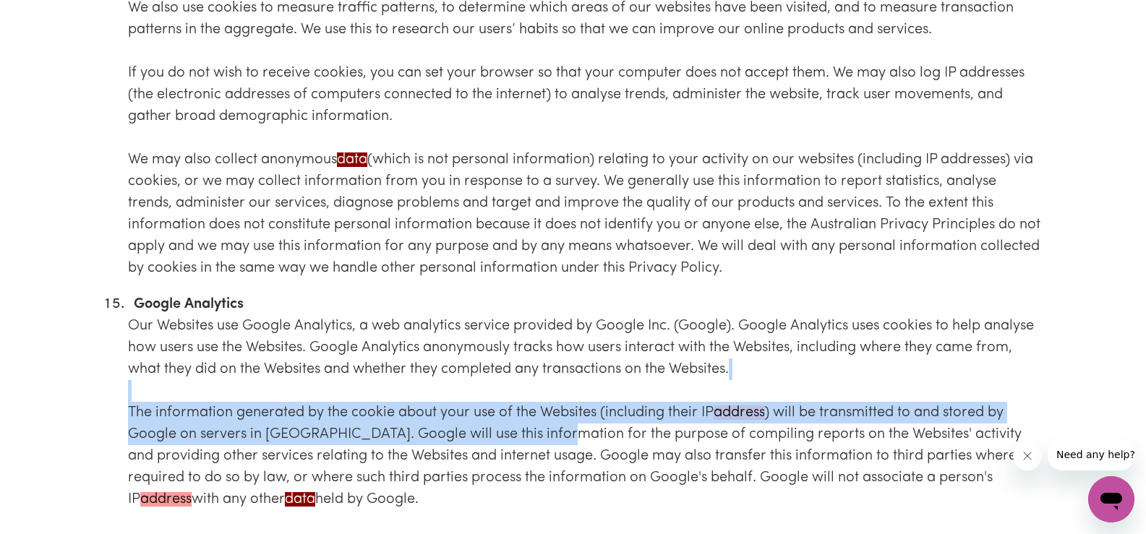
drag, startPoint x: 544, startPoint y: 381, endPoint x: 554, endPoint y: 437, distance: 56.6
click at [553, 434] on p "Our Websites use Google Analytics, a web analytics service provided by Google I…" at bounding box center [585, 434] width 914 height 239
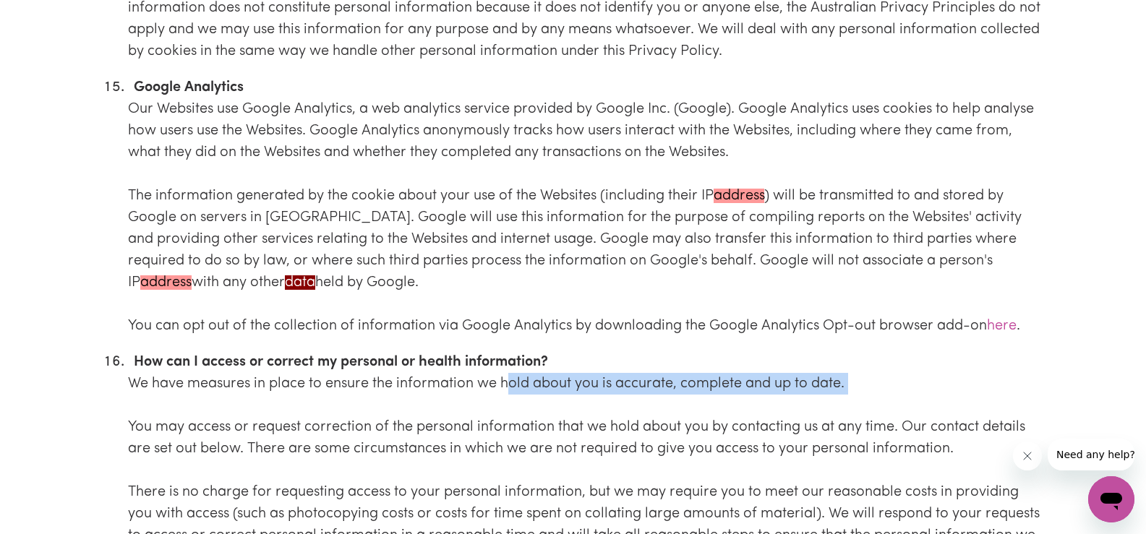
drag, startPoint x: 507, startPoint y: 356, endPoint x: 542, endPoint y: 406, distance: 60.6
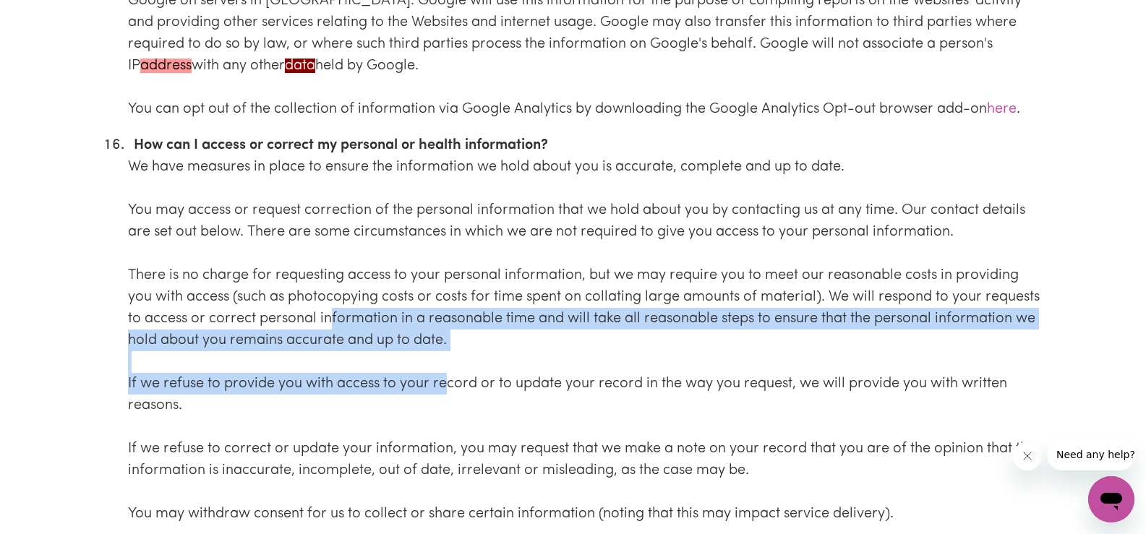
drag, startPoint x: 433, startPoint y: 356, endPoint x: 504, endPoint y: 379, distance: 74.3
click at [487, 375] on p "We have measures in place to ensure the information we hold about you is accura…" at bounding box center [585, 340] width 914 height 369
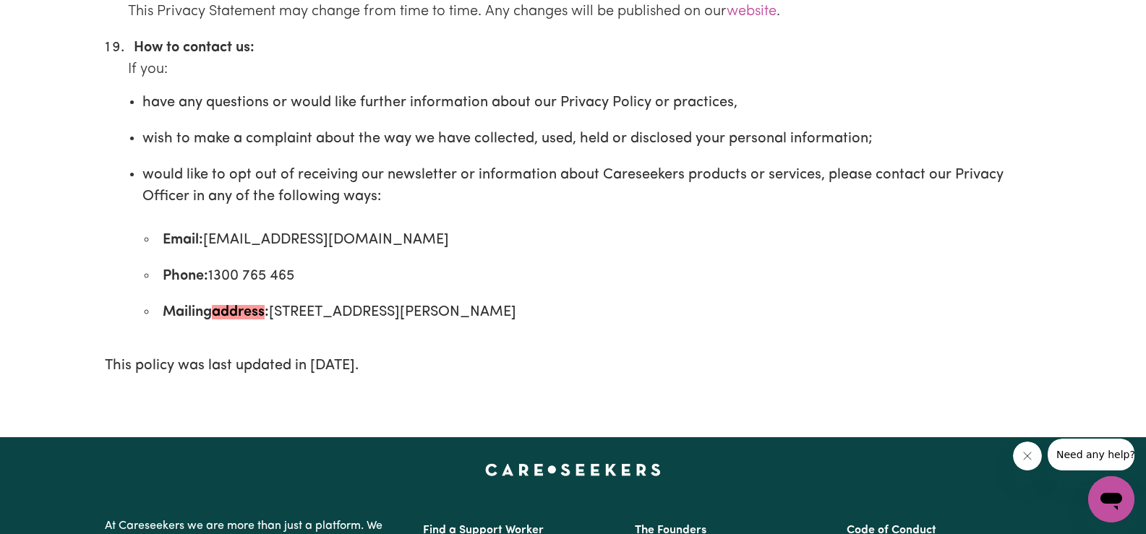
scroll to position [6361, 0]
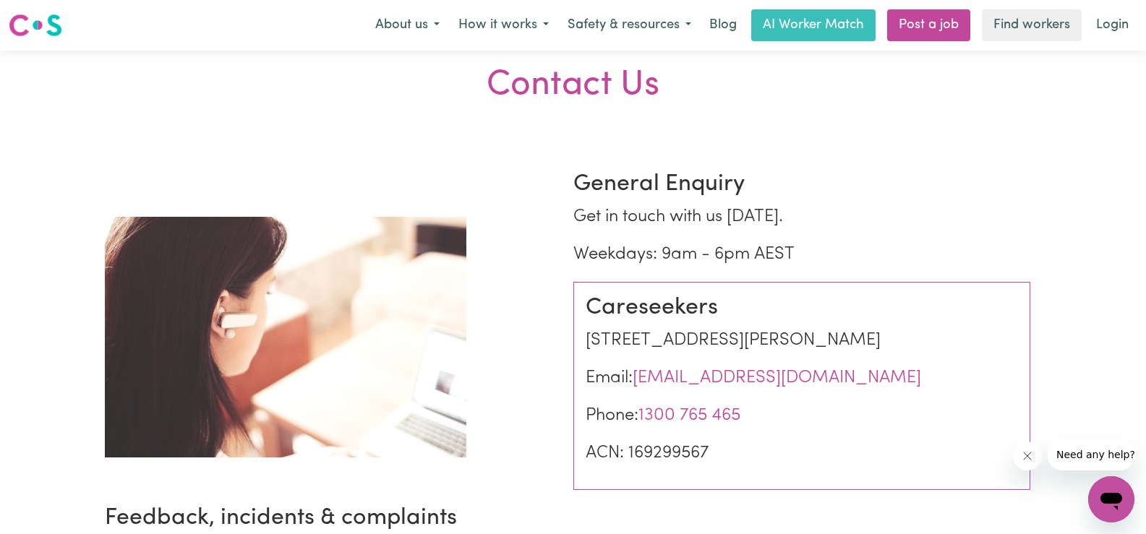
scroll to position [72, 0]
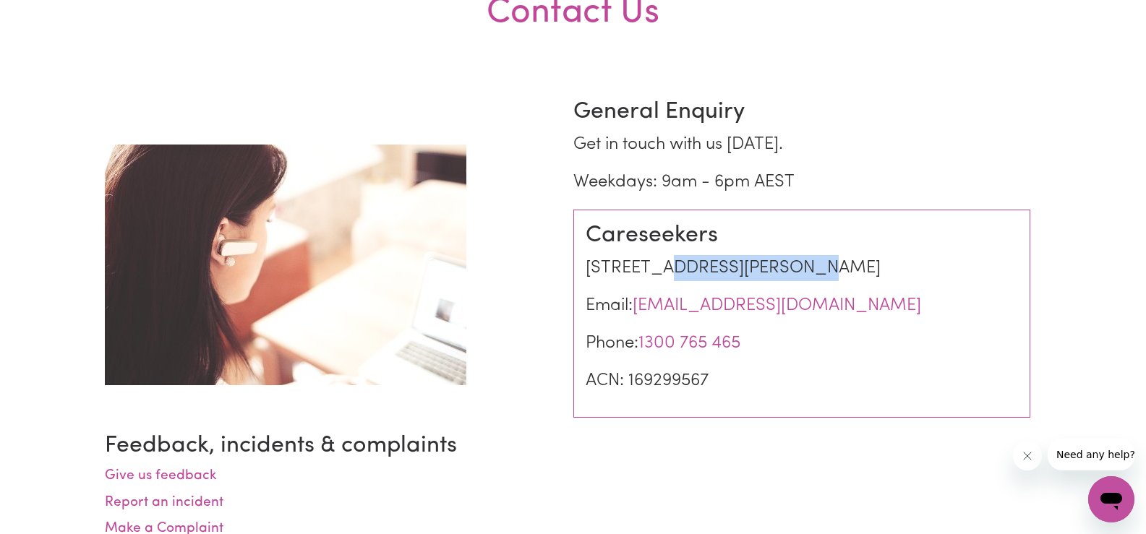
drag, startPoint x: 651, startPoint y: 267, endPoint x: 774, endPoint y: 265, distance: 122.9
click at [769, 265] on p "Level 15, 5 Martin Place Sydney, NSW 2000 Australia" at bounding box center [802, 268] width 432 height 26
copy p "5 Martin Place"
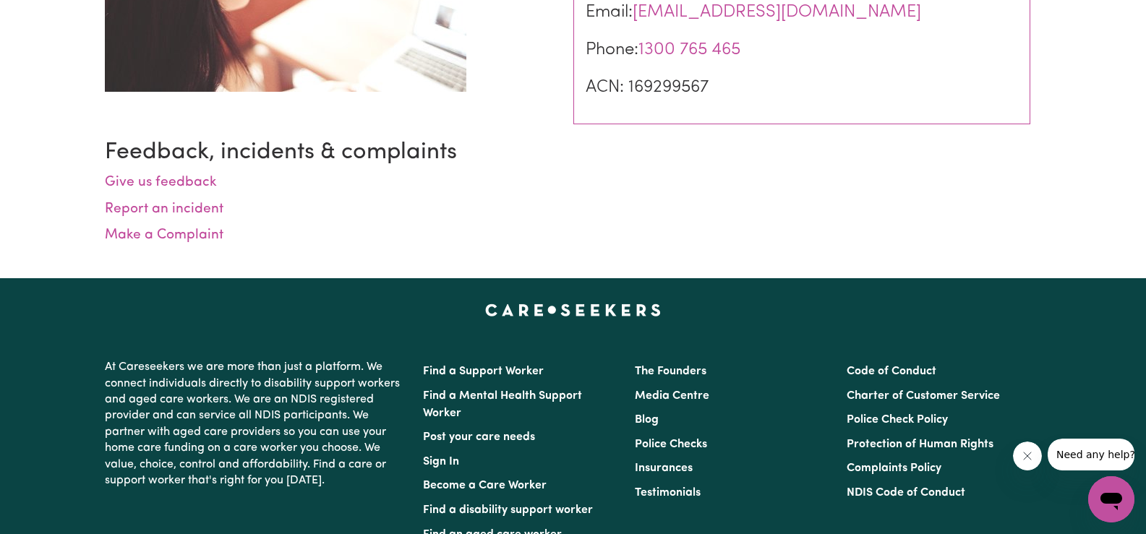
scroll to position [217, 0]
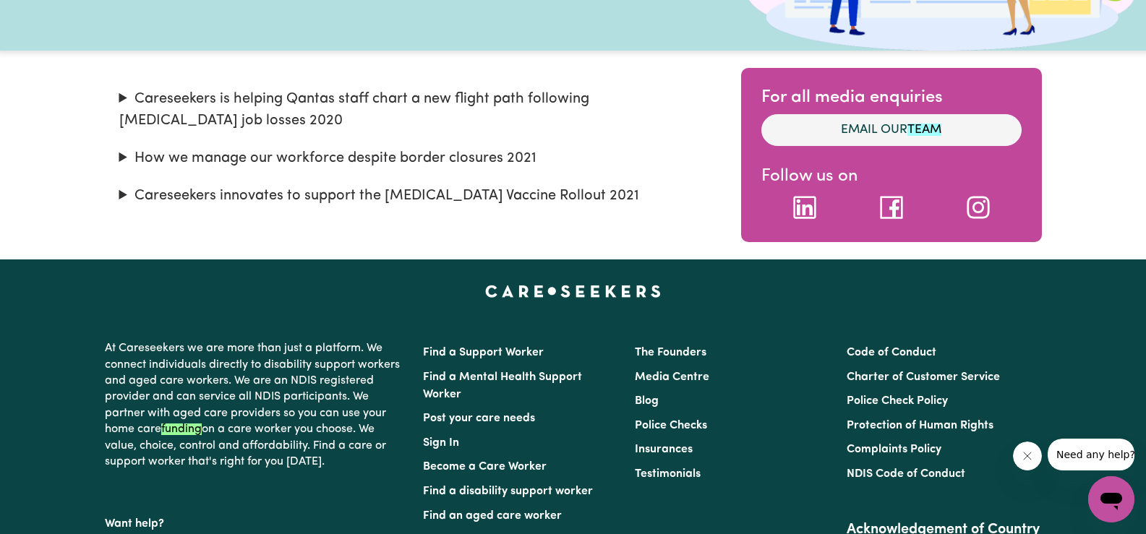
scroll to position [506, 0]
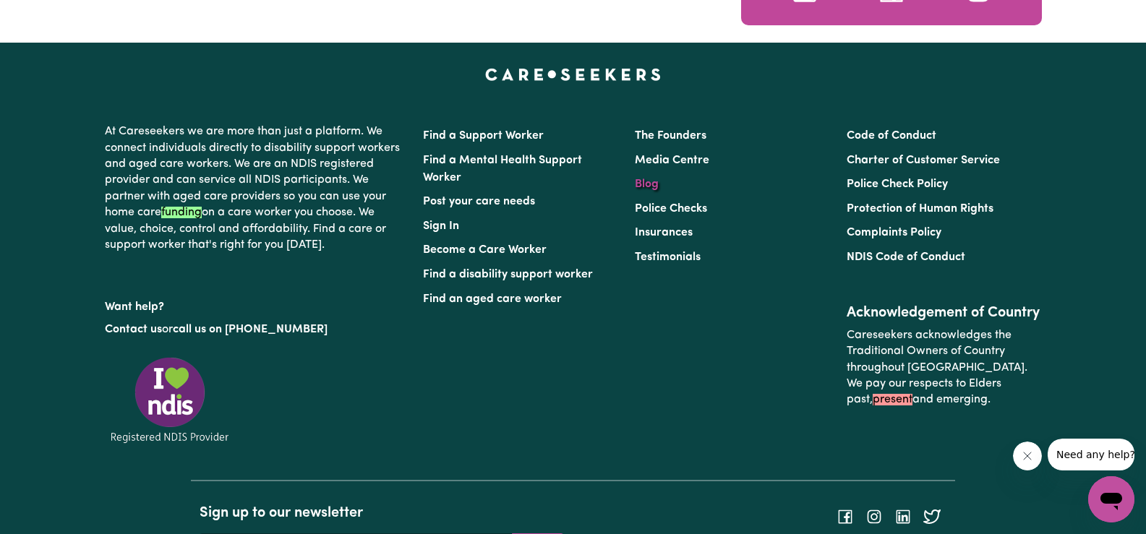
click at [653, 183] on link "Blog" at bounding box center [647, 185] width 24 height 12
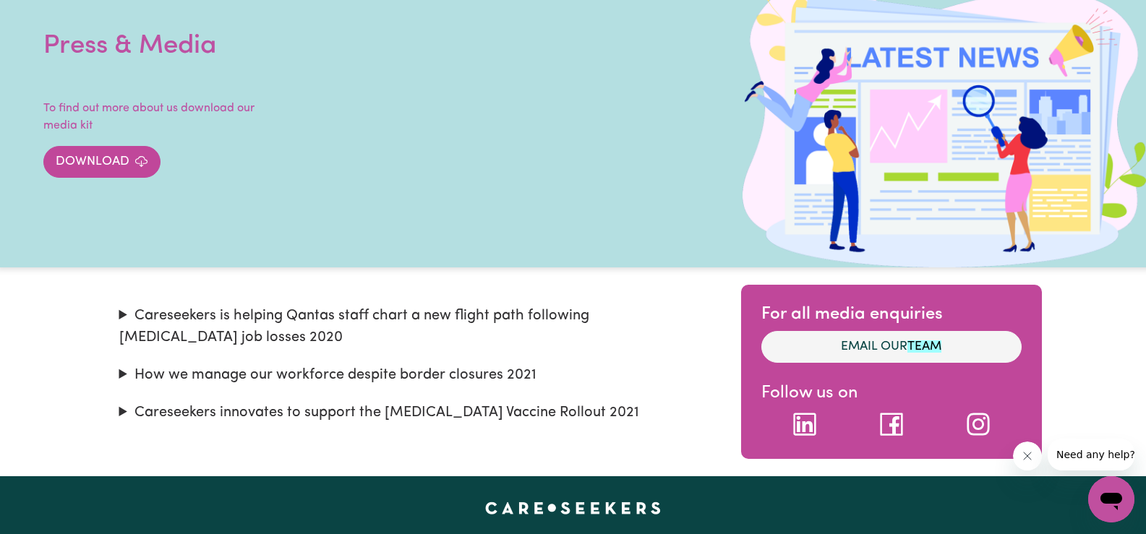
scroll to position [0, 0]
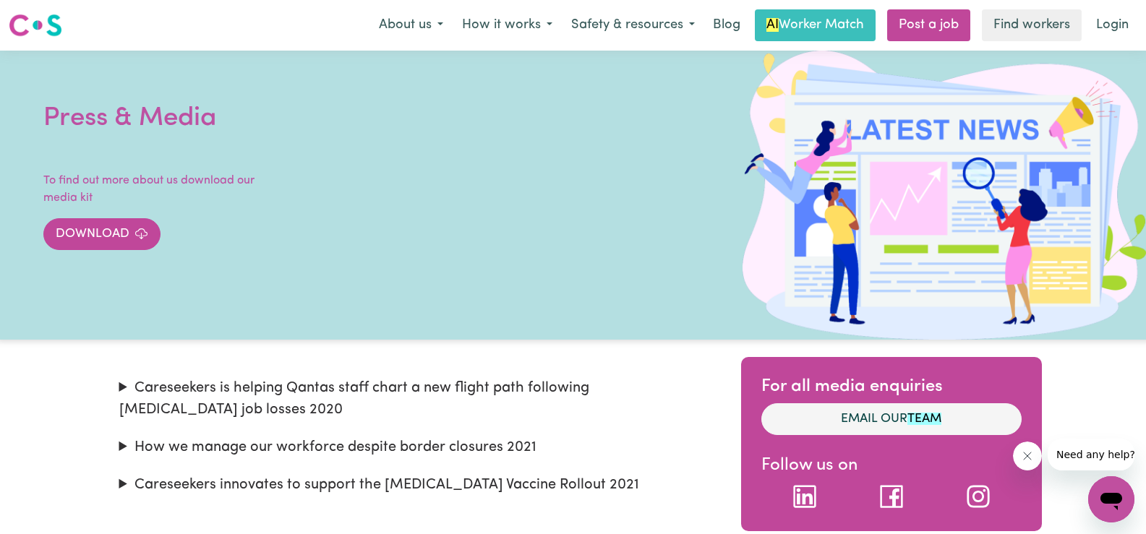
click at [1032, 453] on icon "Close message from company" at bounding box center [1027, 456] width 12 height 12
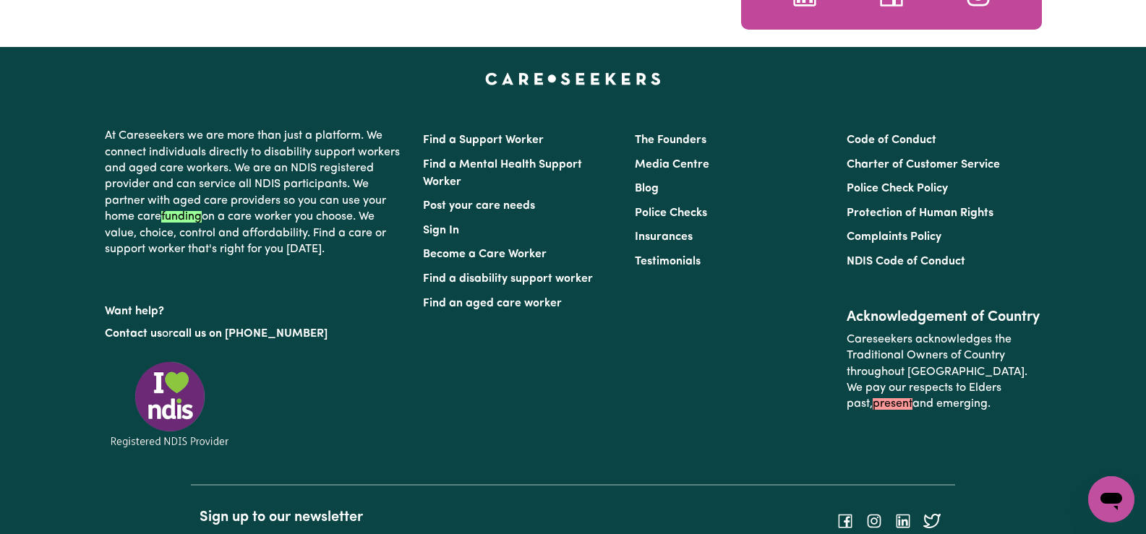
scroll to position [506, 0]
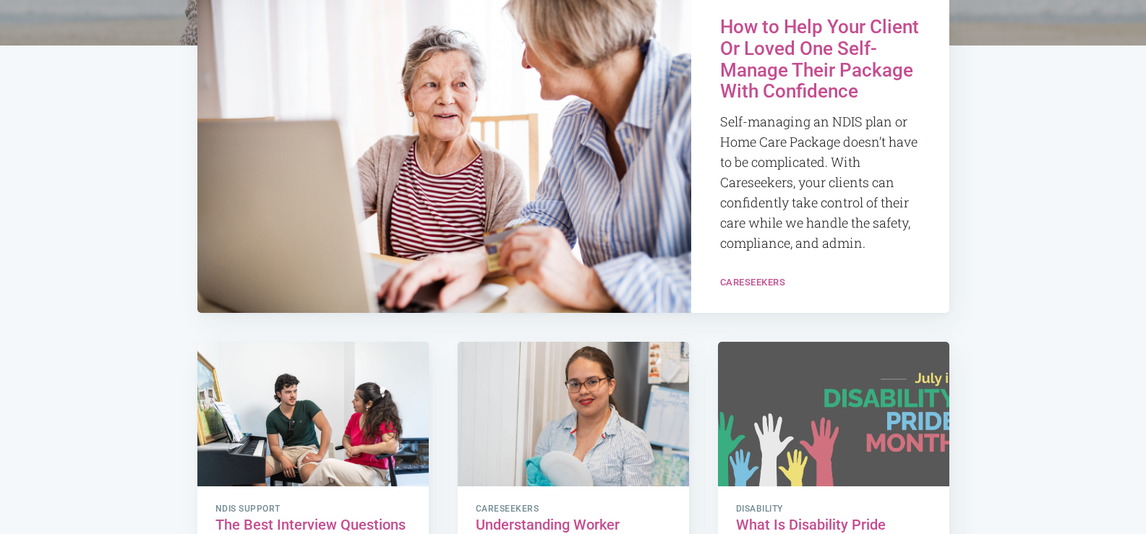
scroll to position [578, 0]
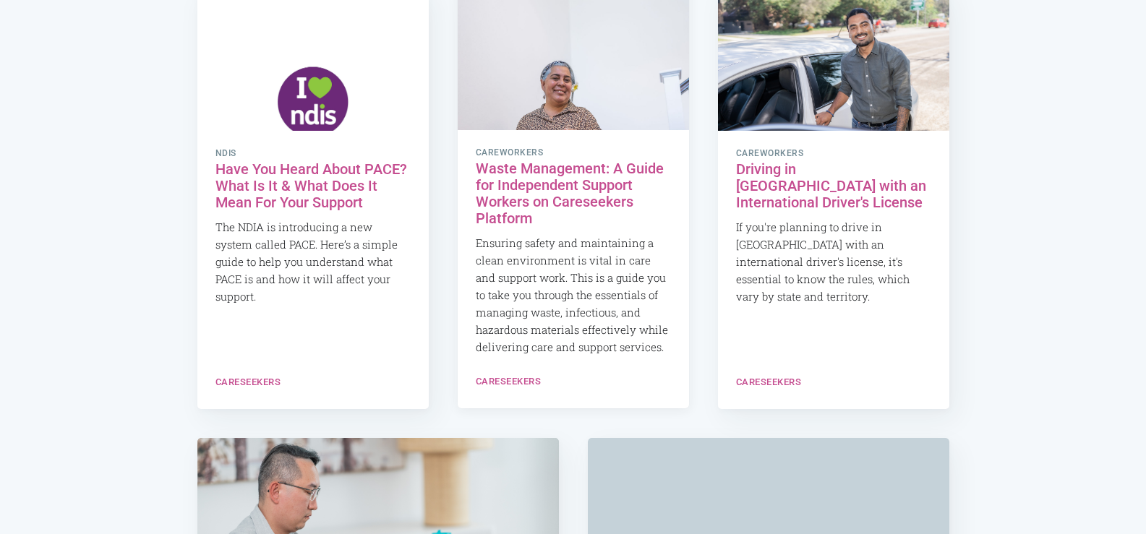
scroll to position [4771, 0]
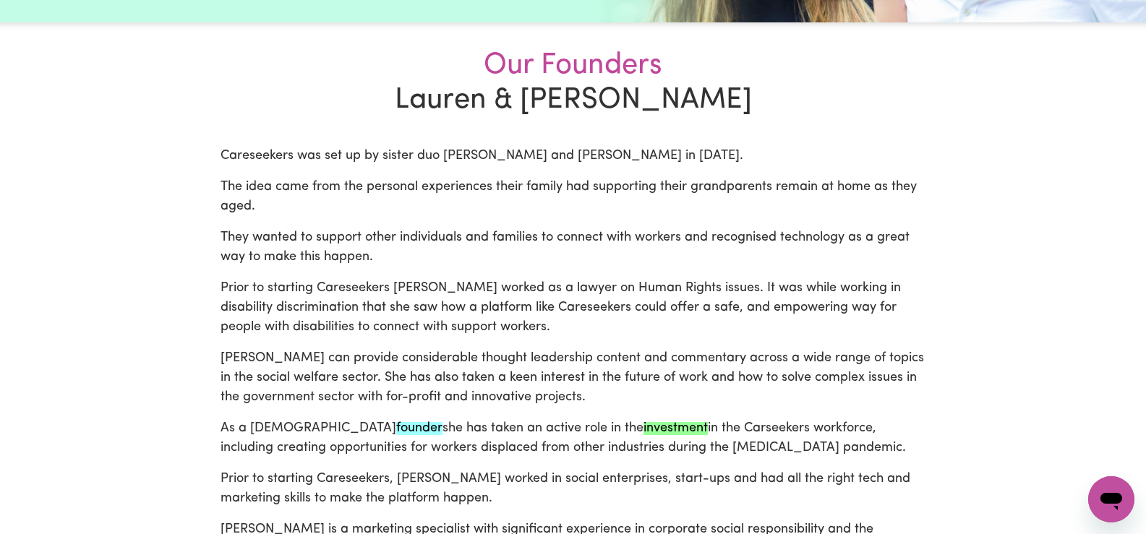
scroll to position [43, 0]
